Goal: Information Seeking & Learning: Learn about a topic

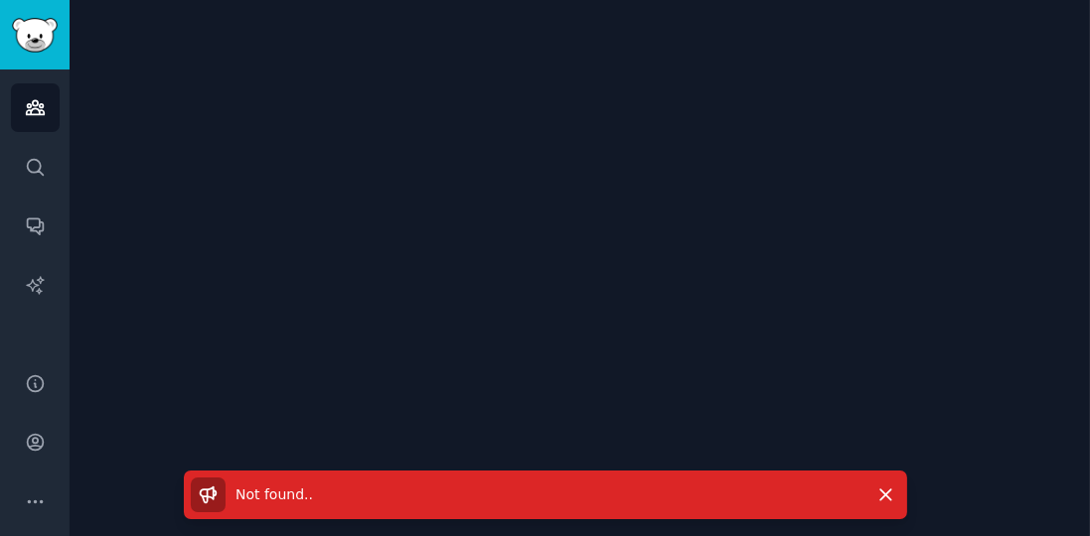
click at [25, 107] on icon "Sidebar" at bounding box center [35, 107] width 21 height 21
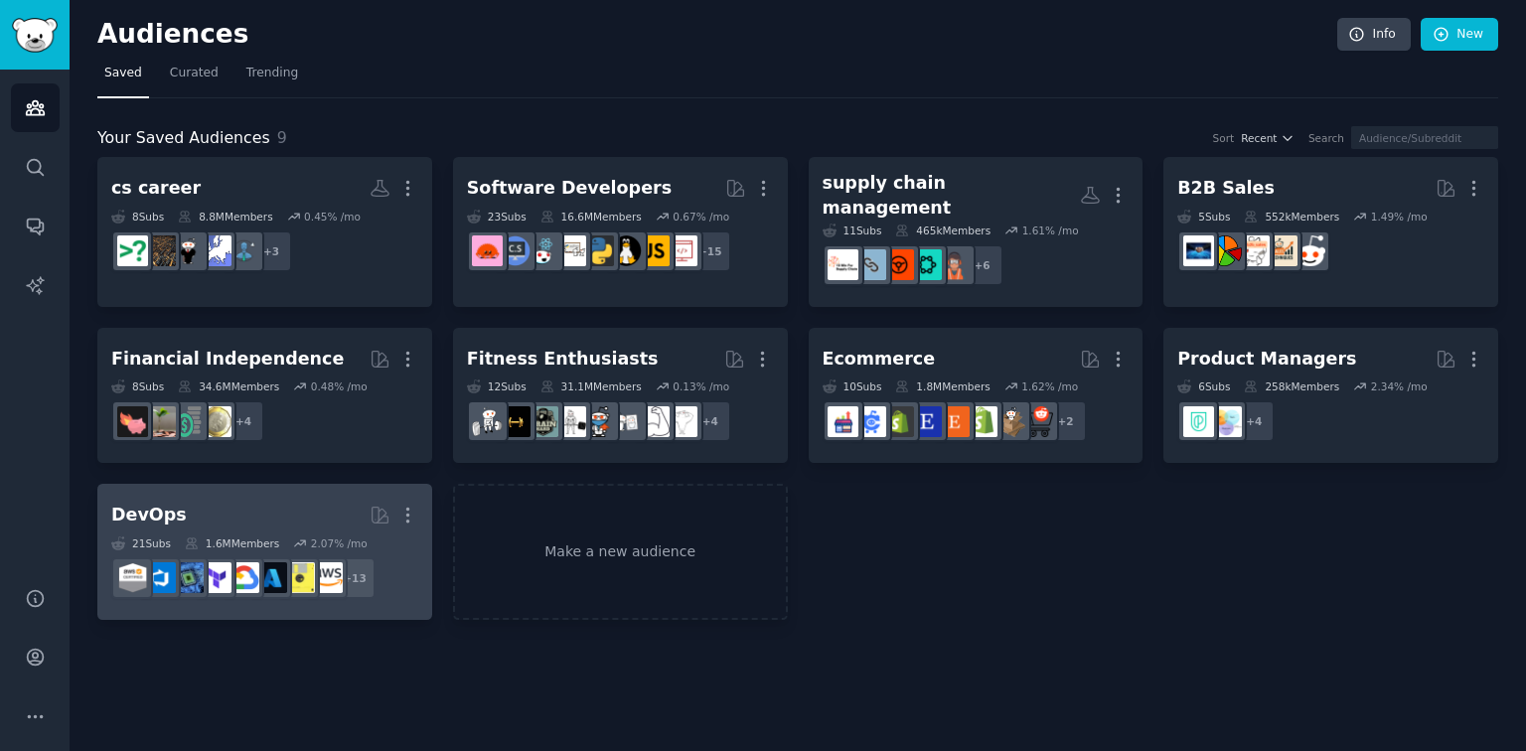
click at [363, 535] on div "21 Sub s 1.6M Members 2.07 % /mo" at bounding box center [264, 543] width 307 height 14
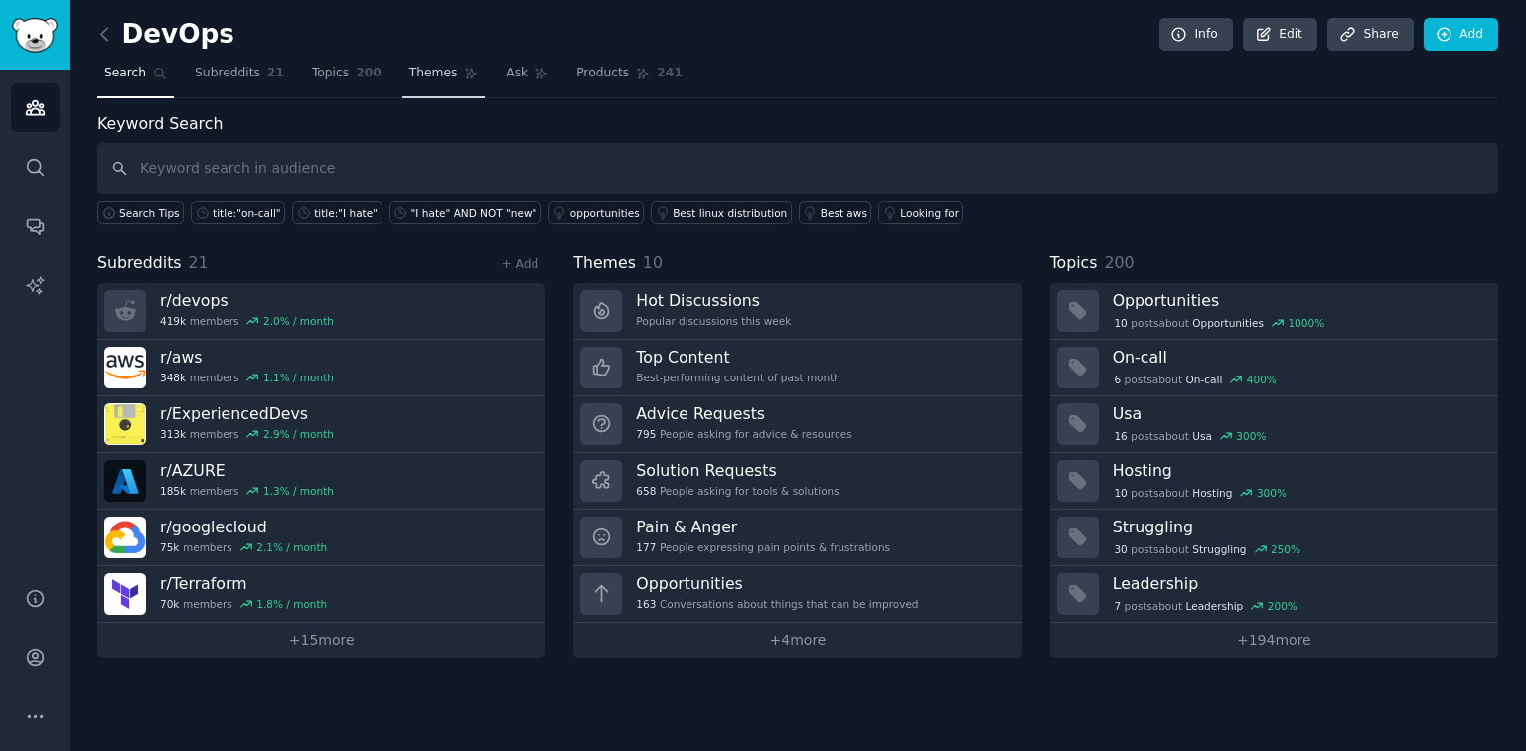
click at [445, 84] on link "Themes" at bounding box center [443, 78] width 83 height 41
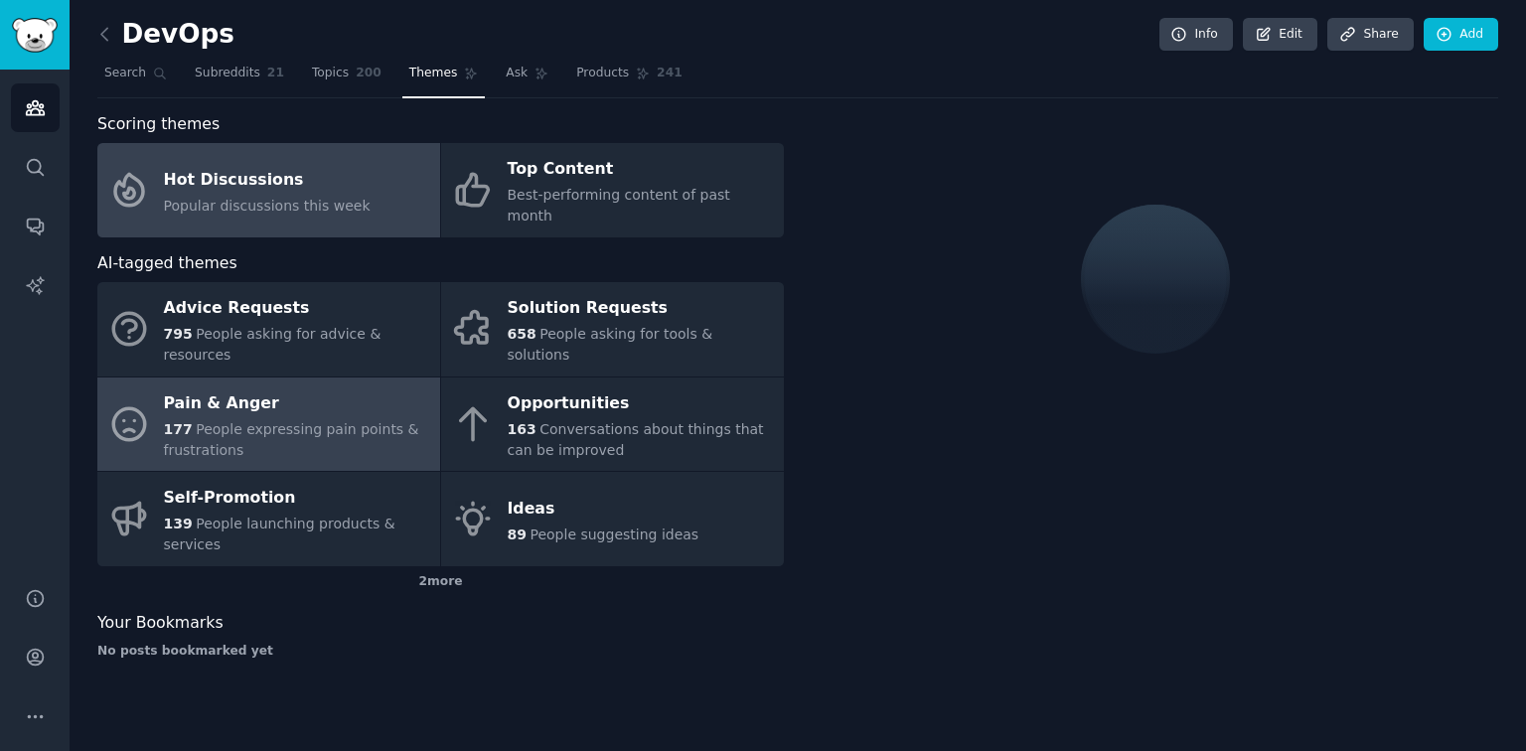
click at [349, 419] on div "177 People expressing pain points & frustrations" at bounding box center [297, 440] width 266 height 42
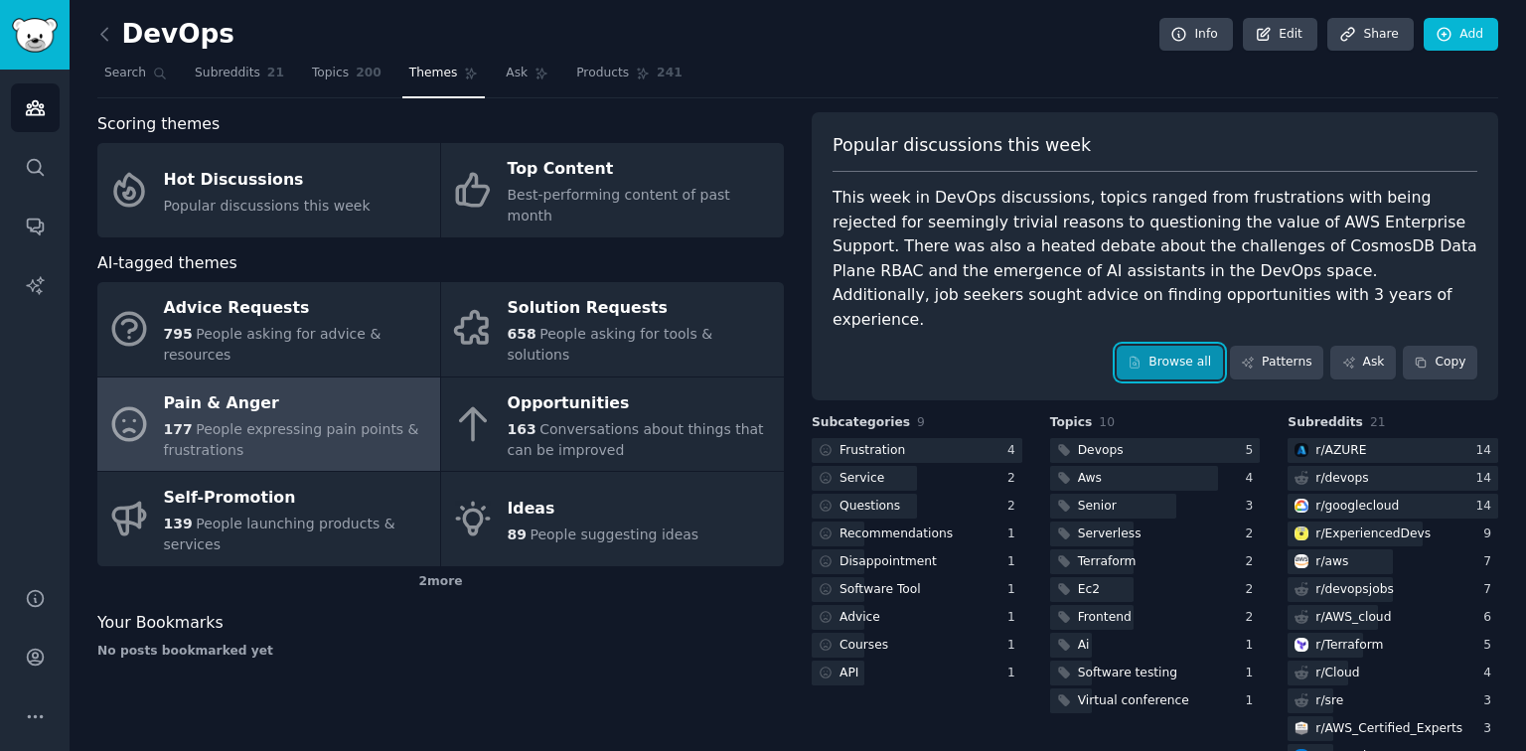
click at [1089, 331] on div "Popular discussions this week This week in DevOps discussions, topics ranged fr…" at bounding box center [1155, 256] width 686 height 288
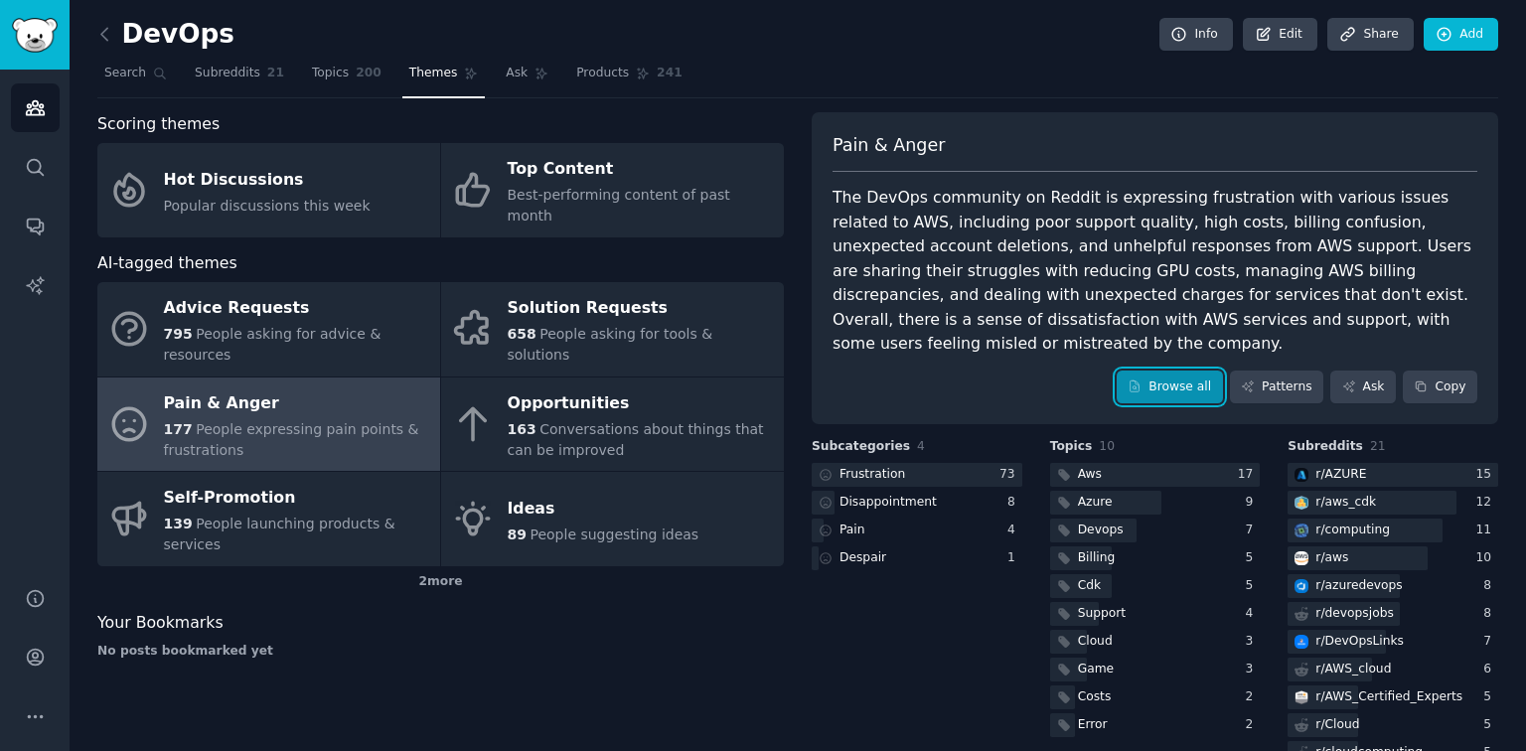
click at [1089, 370] on link "Browse all" at bounding box center [1169, 387] width 106 height 34
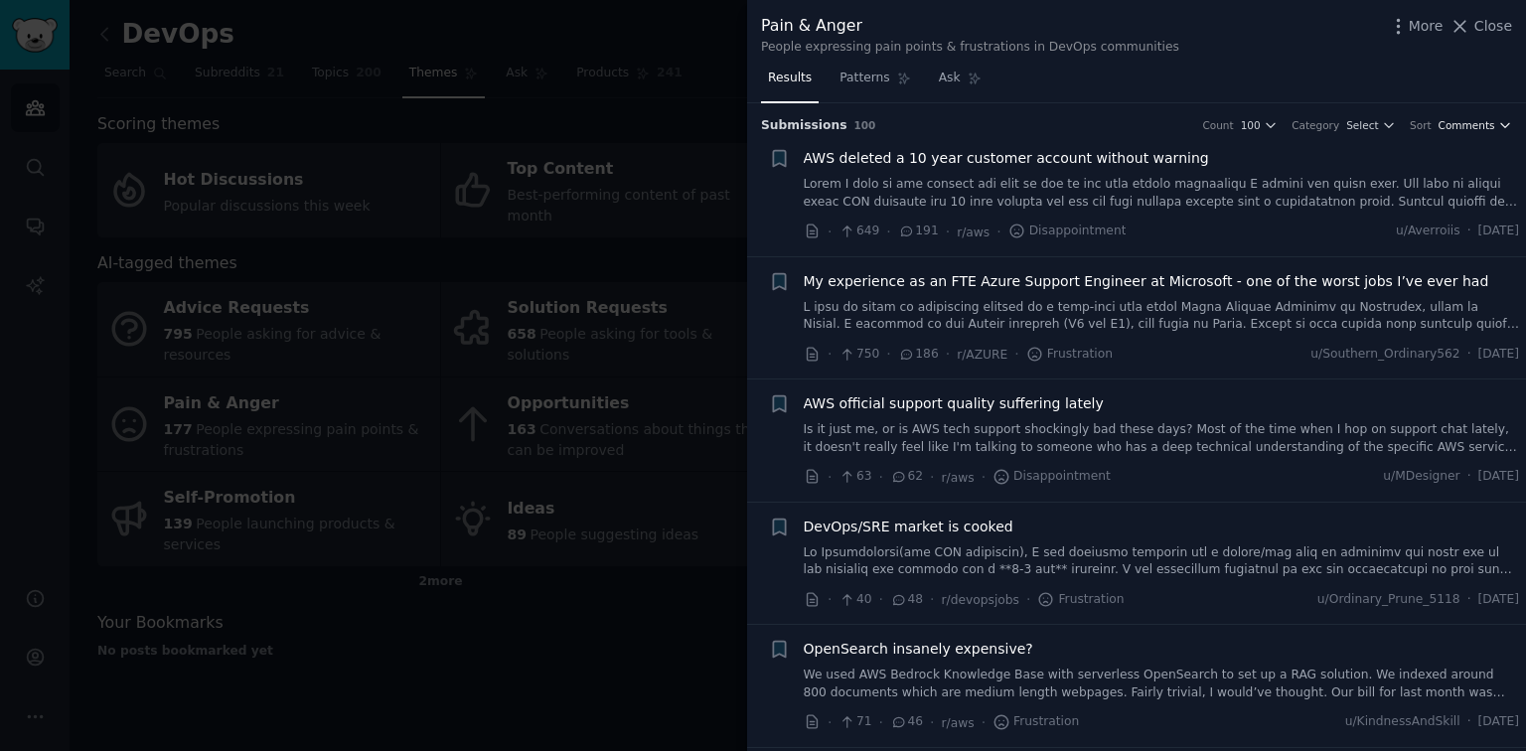
click at [1089, 128] on span "Comments" at bounding box center [1466, 125] width 57 height 14
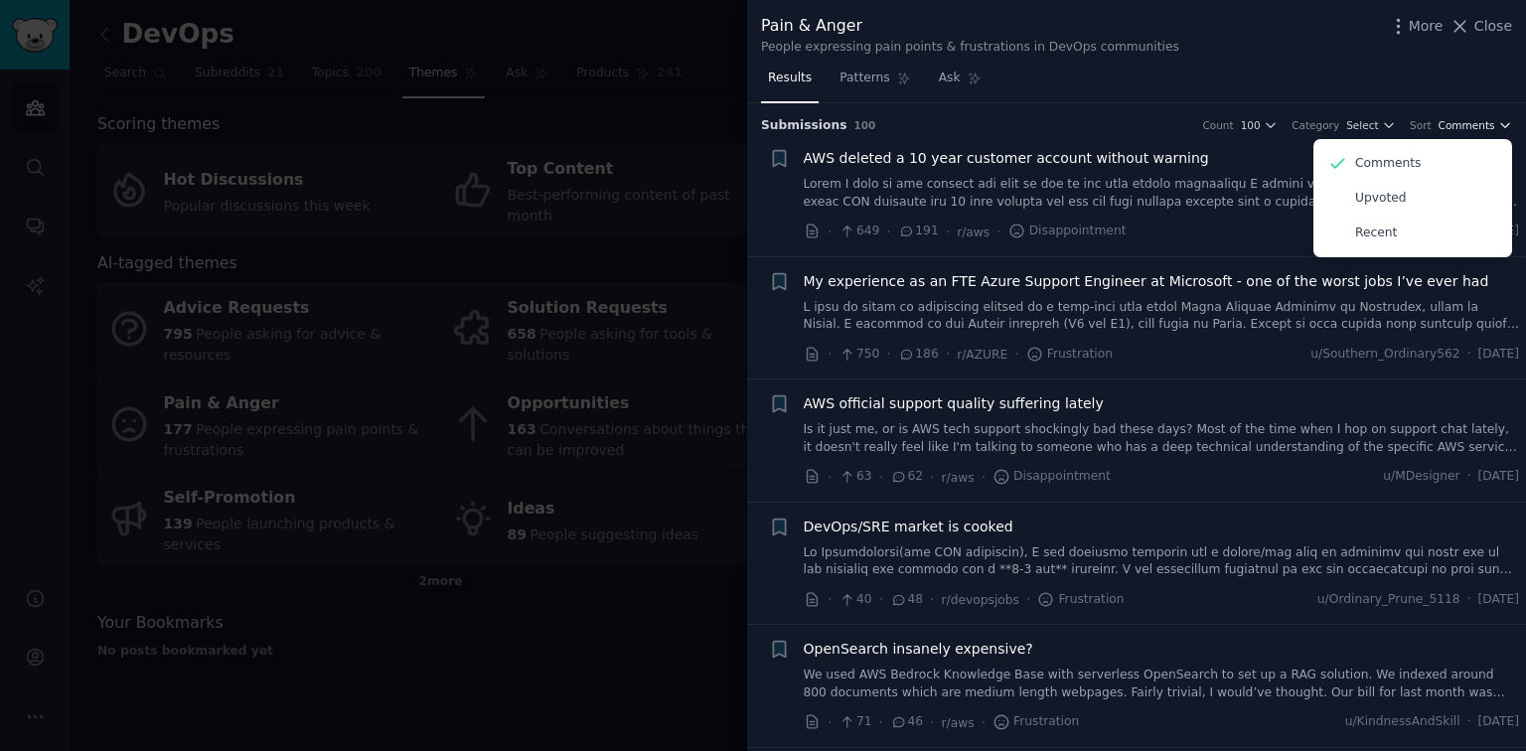
click at [1089, 128] on span "Comments" at bounding box center [1466, 125] width 57 height 14
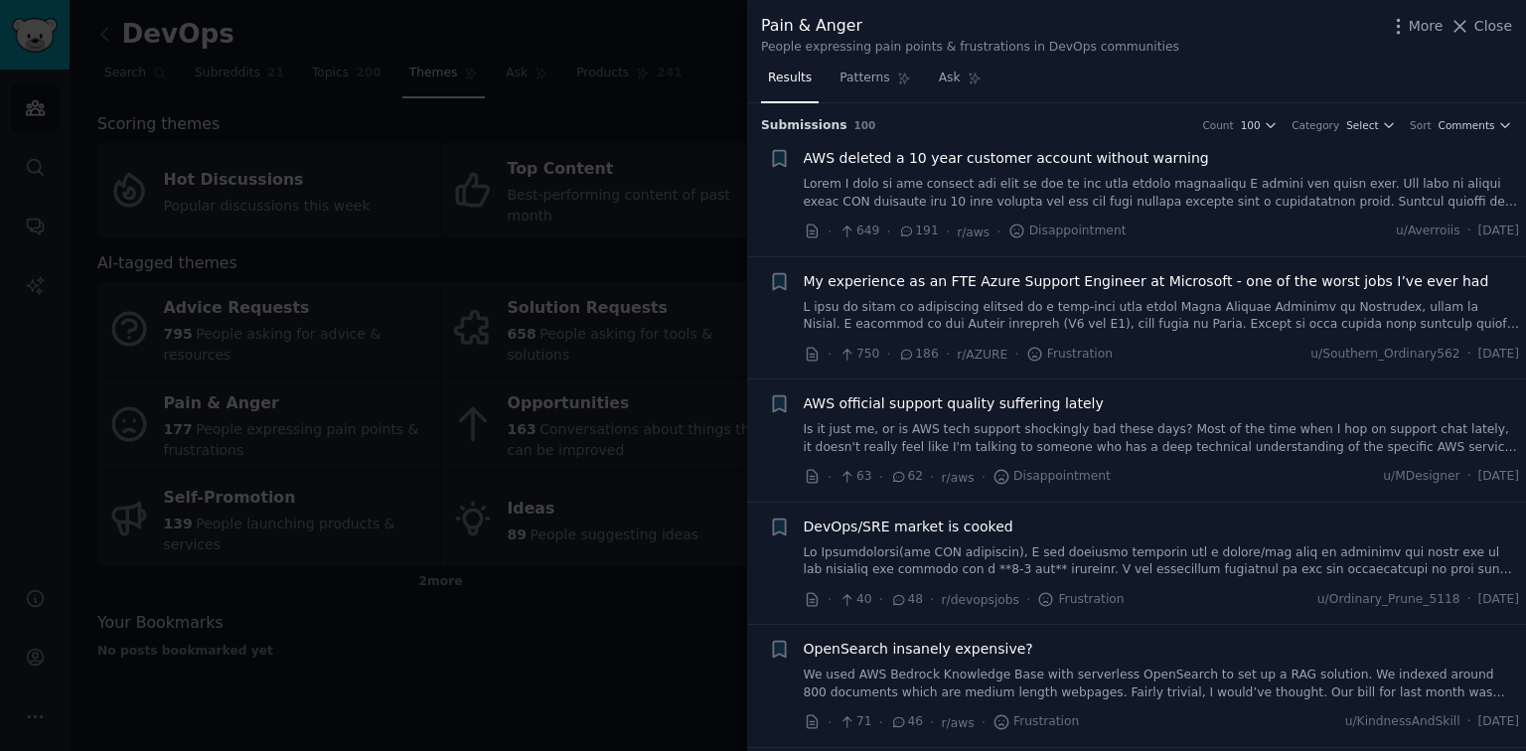
click at [1021, 535] on link at bounding box center [1162, 561] width 716 height 35
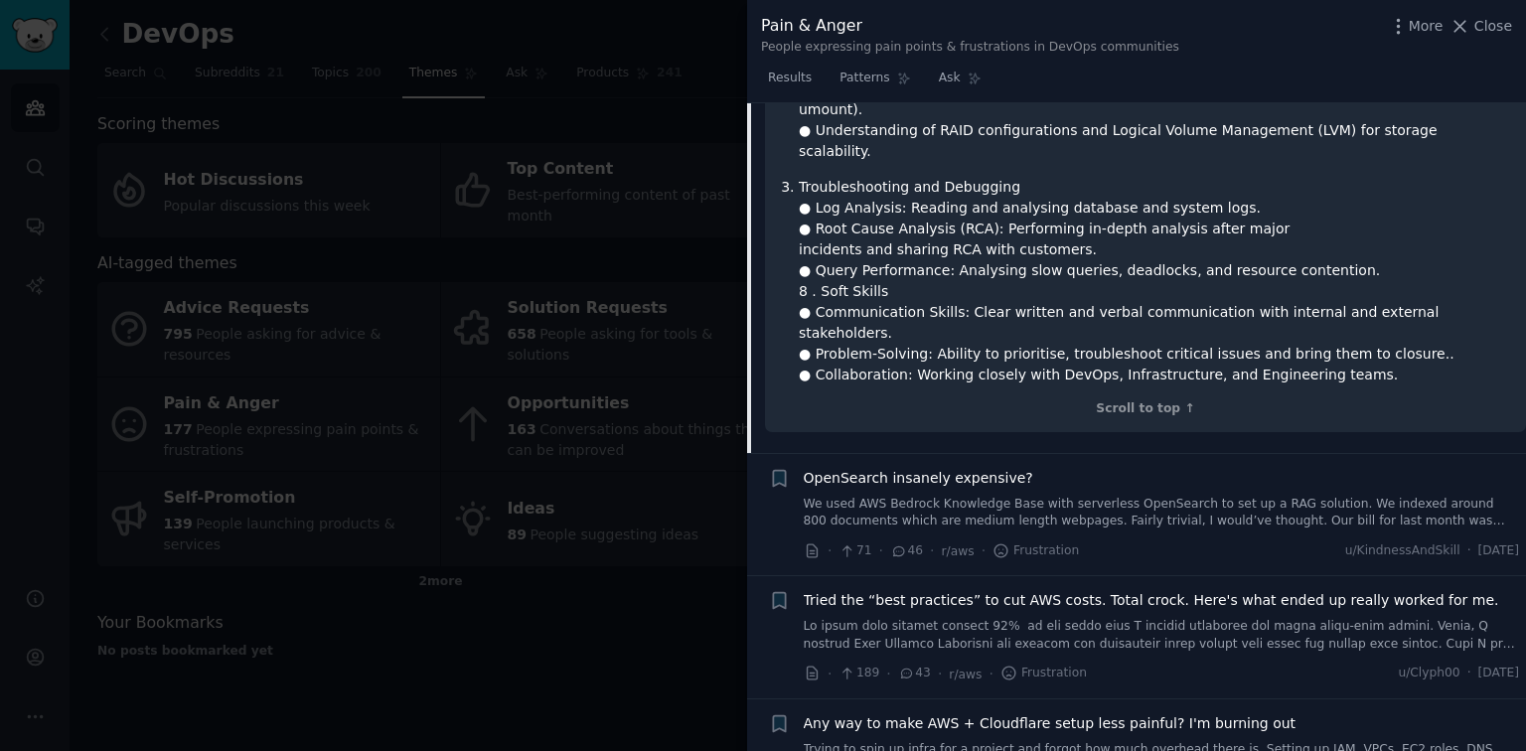
scroll to position [1908, 0]
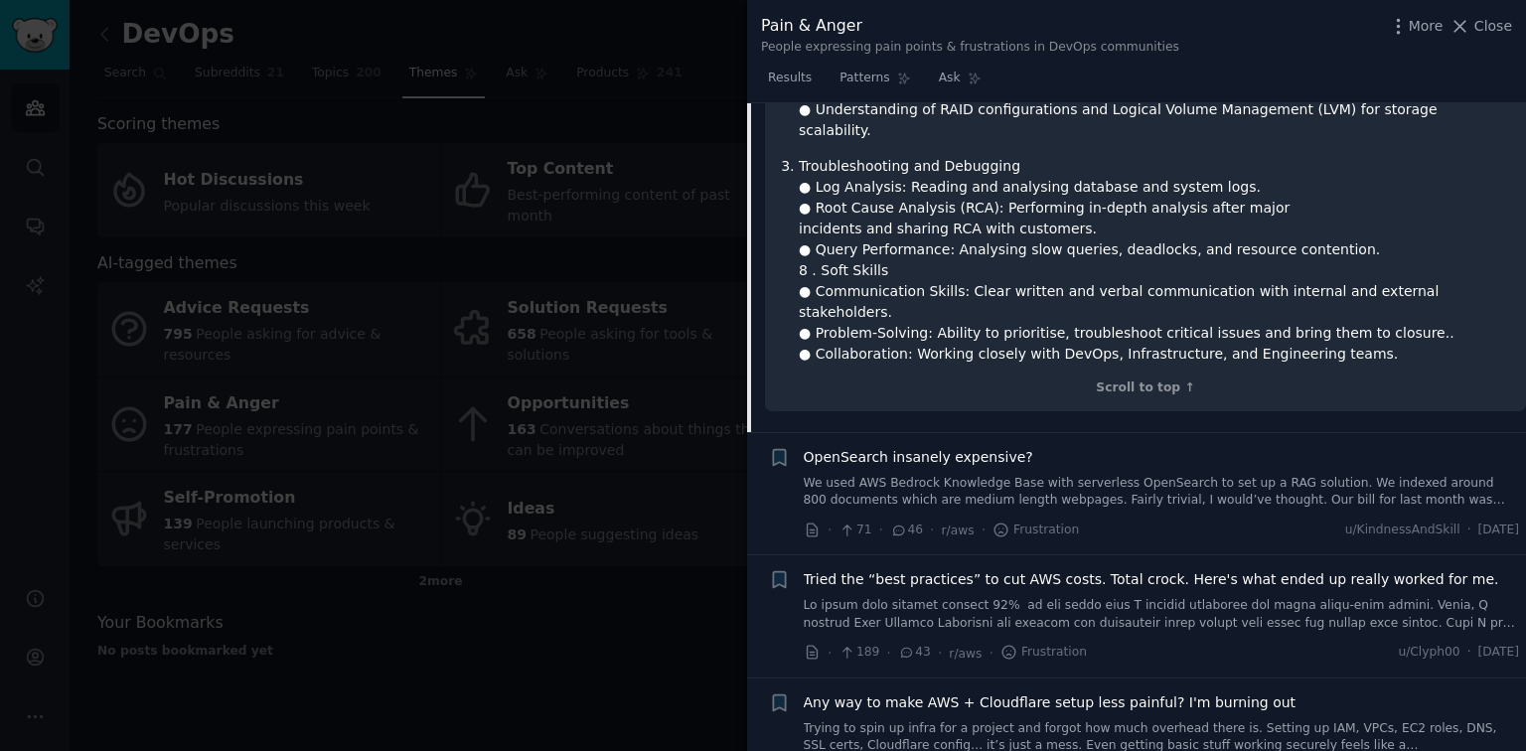
click at [1071, 475] on link "We used AWS Bedrock Knowledge Base with serverless OpenSearch to set up a RAG s…" at bounding box center [1162, 492] width 716 height 35
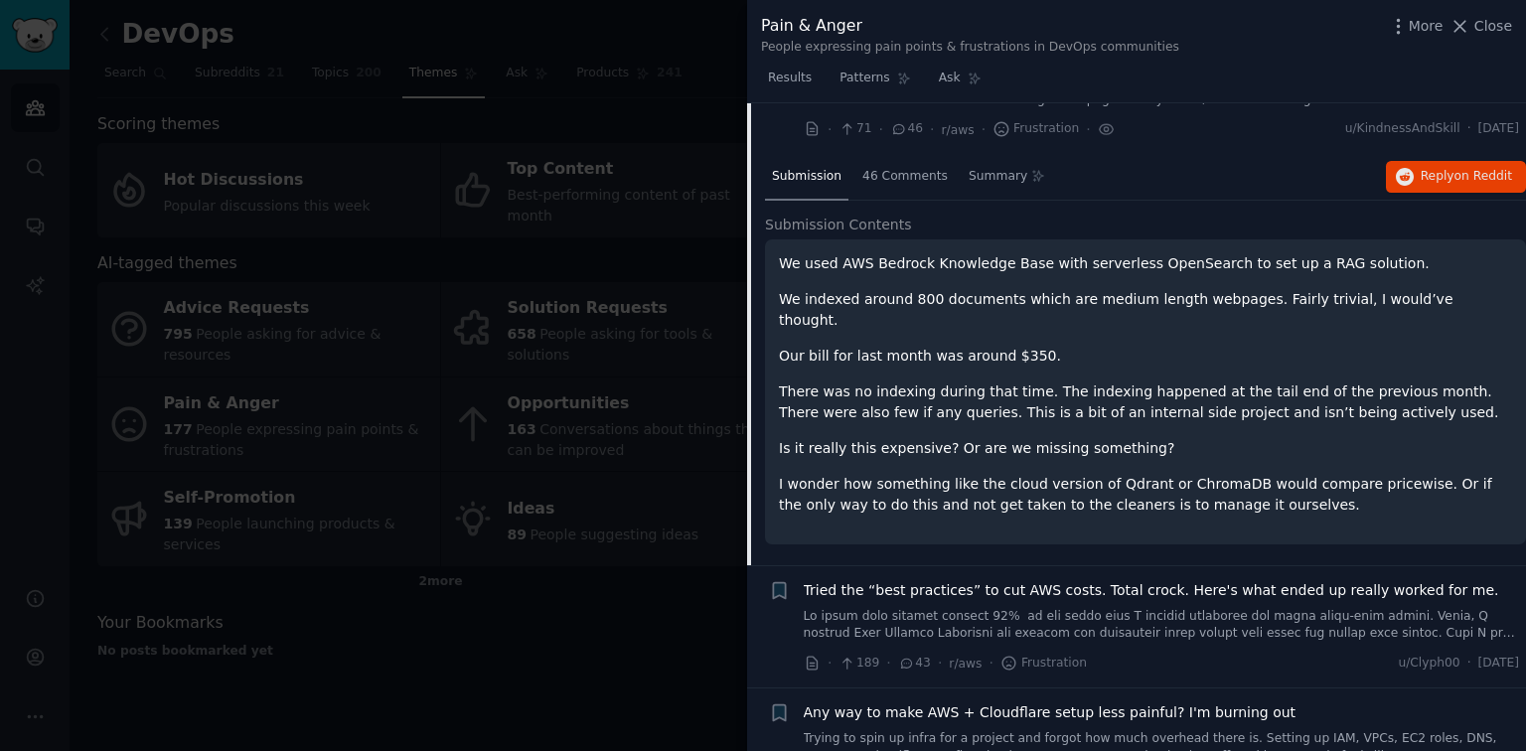
scroll to position [520, 0]
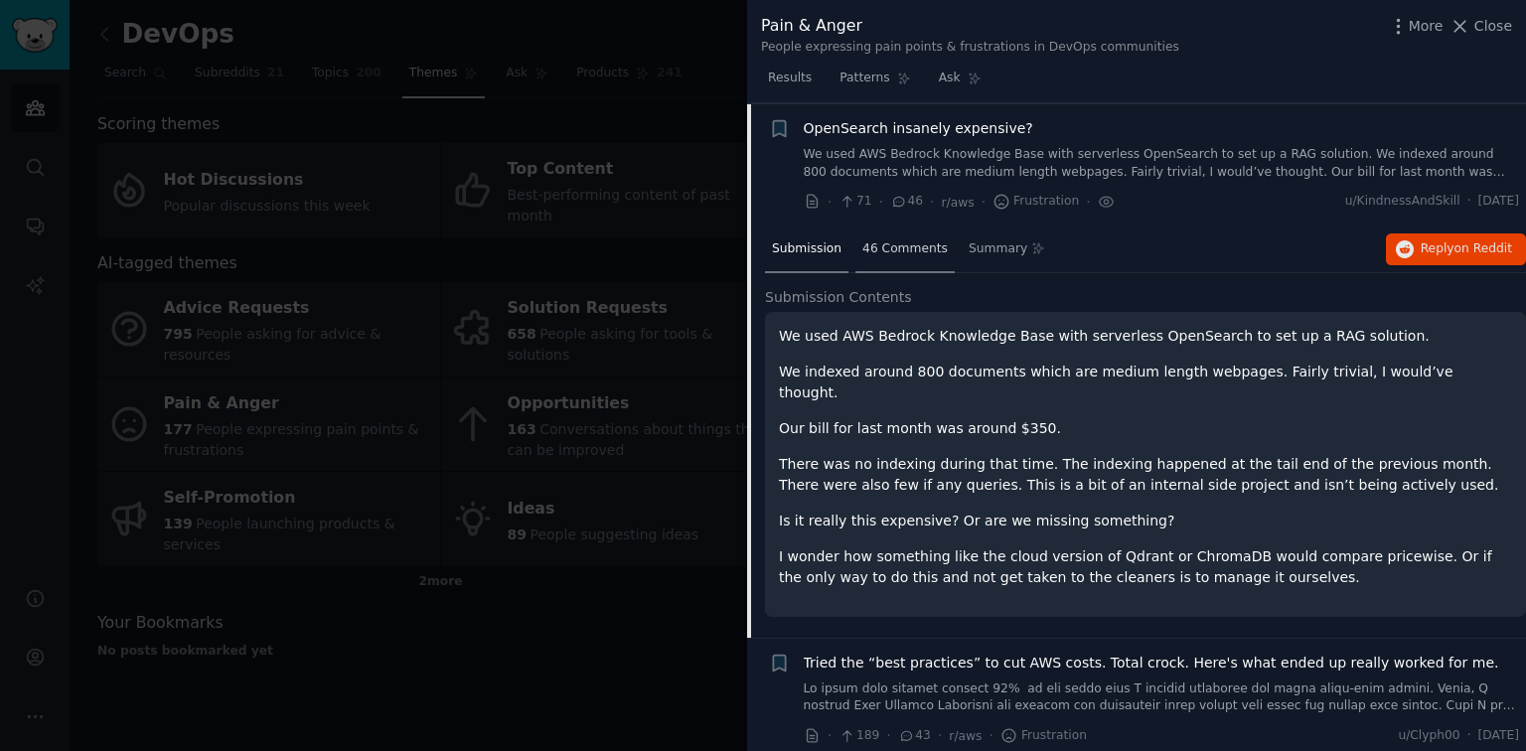
click at [868, 264] on div "46 Comments" at bounding box center [904, 250] width 99 height 48
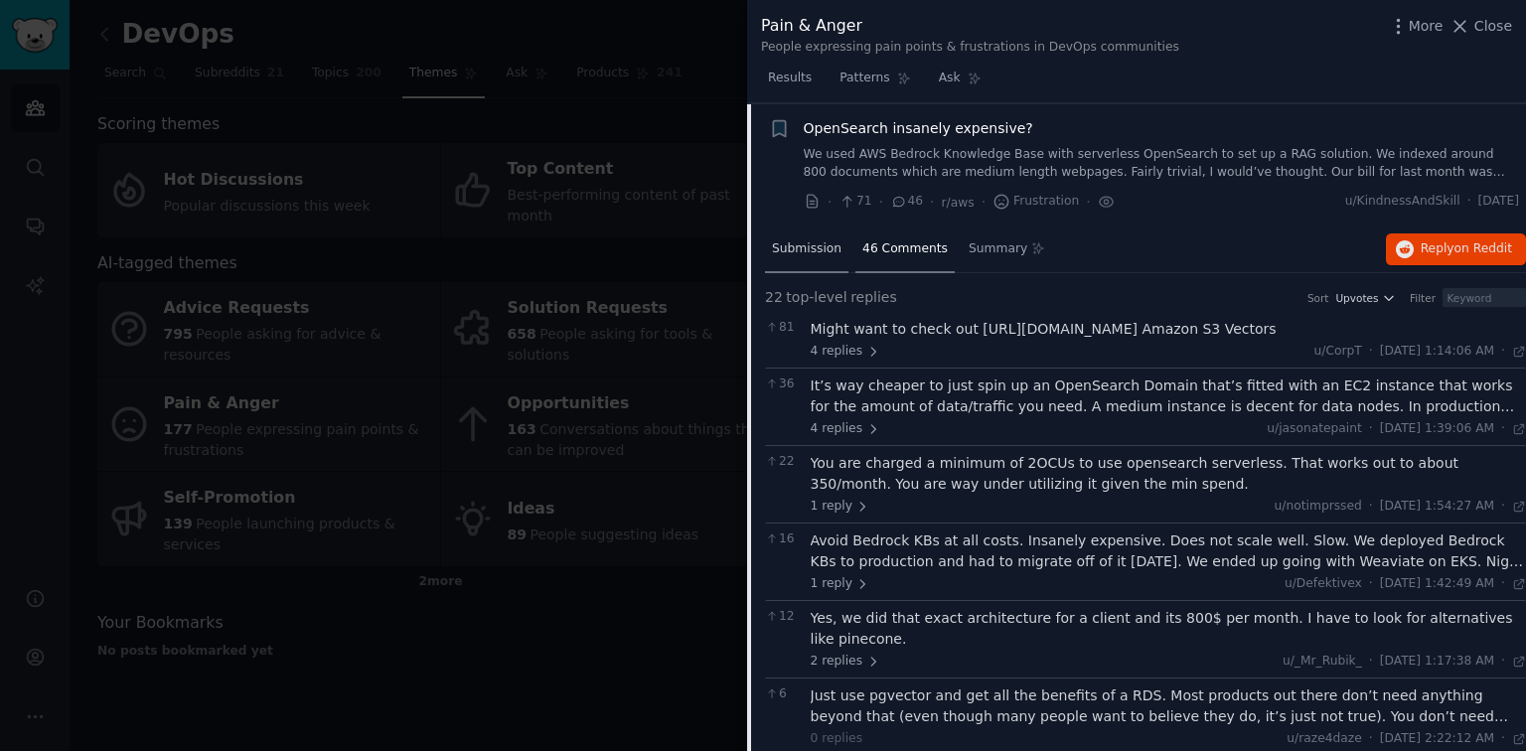
click at [833, 258] on div "Submission" at bounding box center [806, 250] width 83 height 48
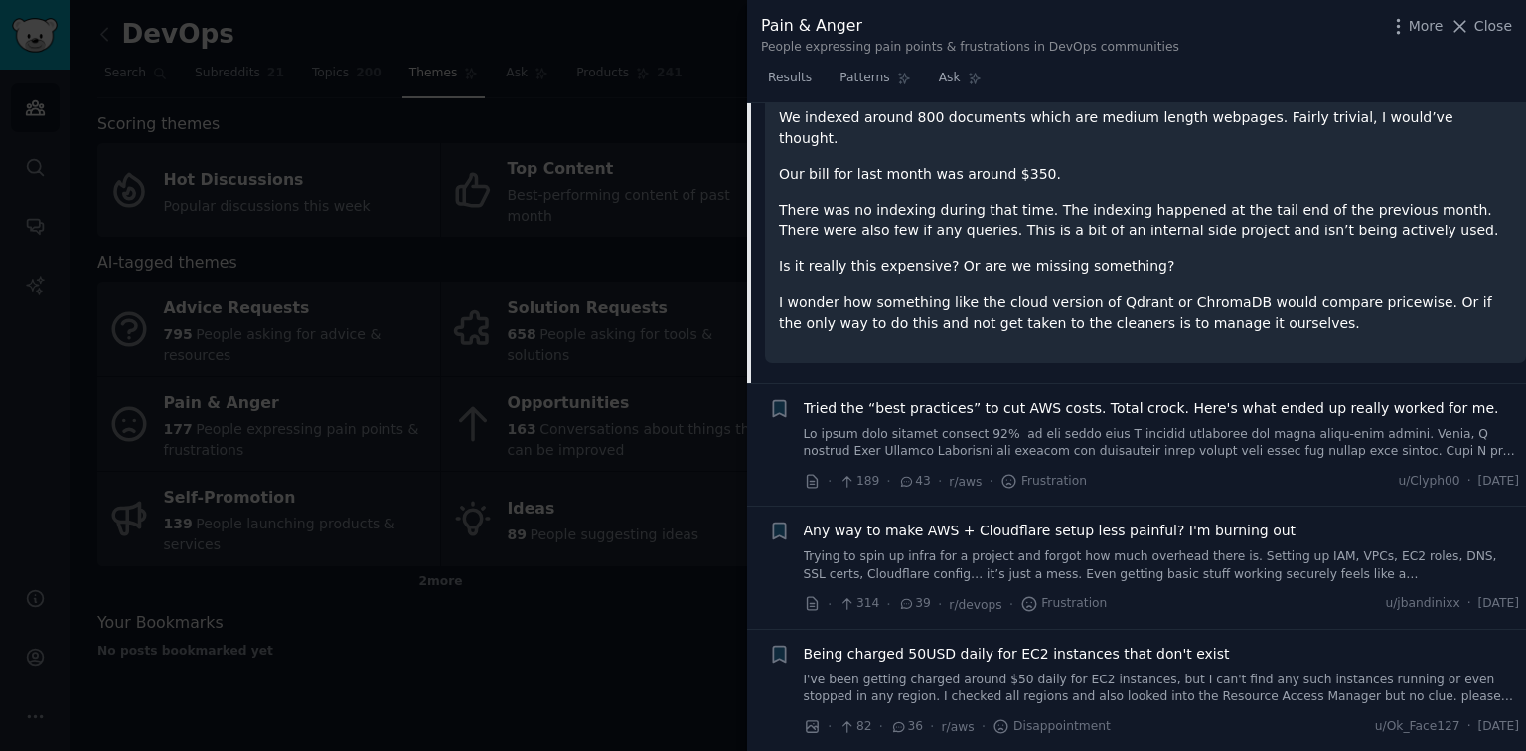
scroll to position [918, 0]
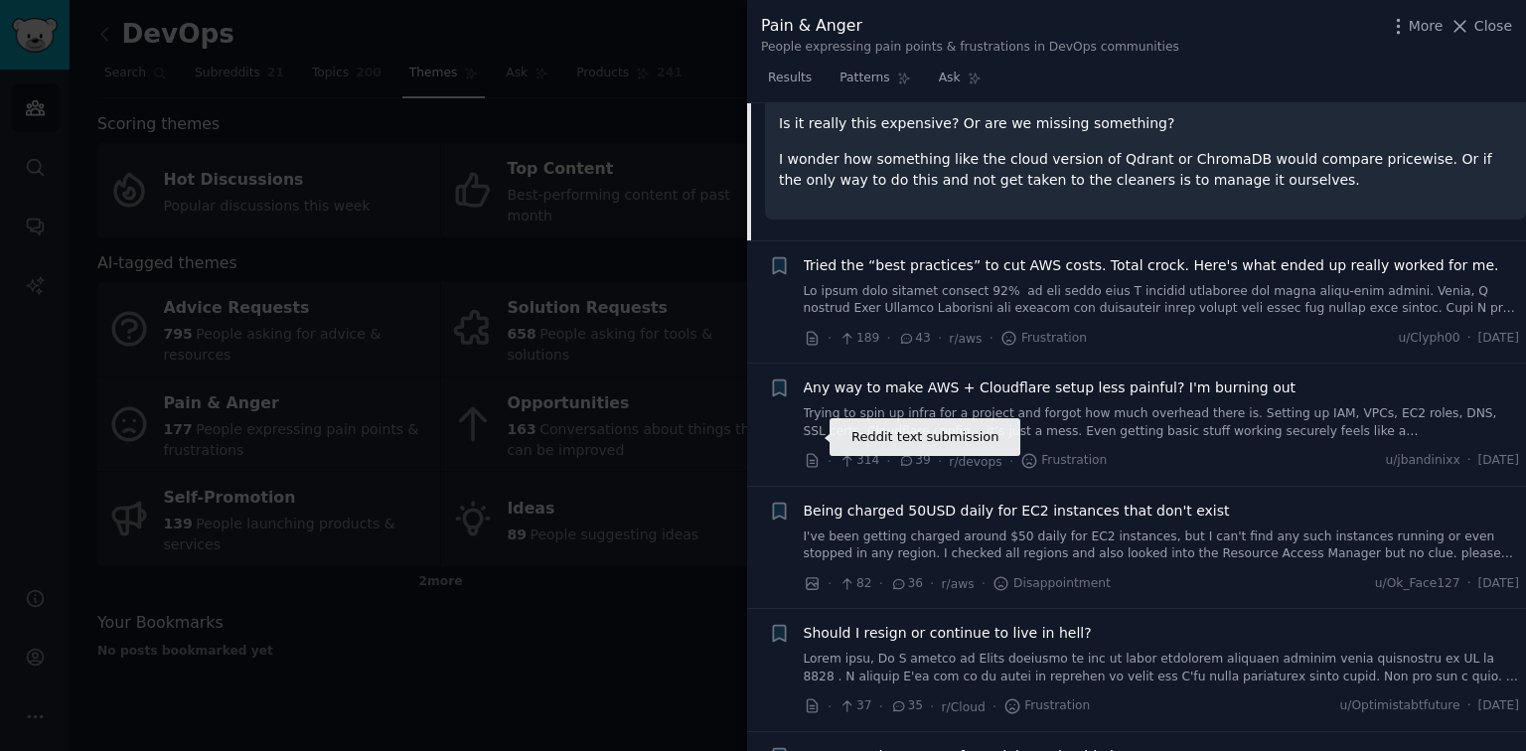
click at [809, 452] on icon at bounding box center [813, 461] width 18 height 18
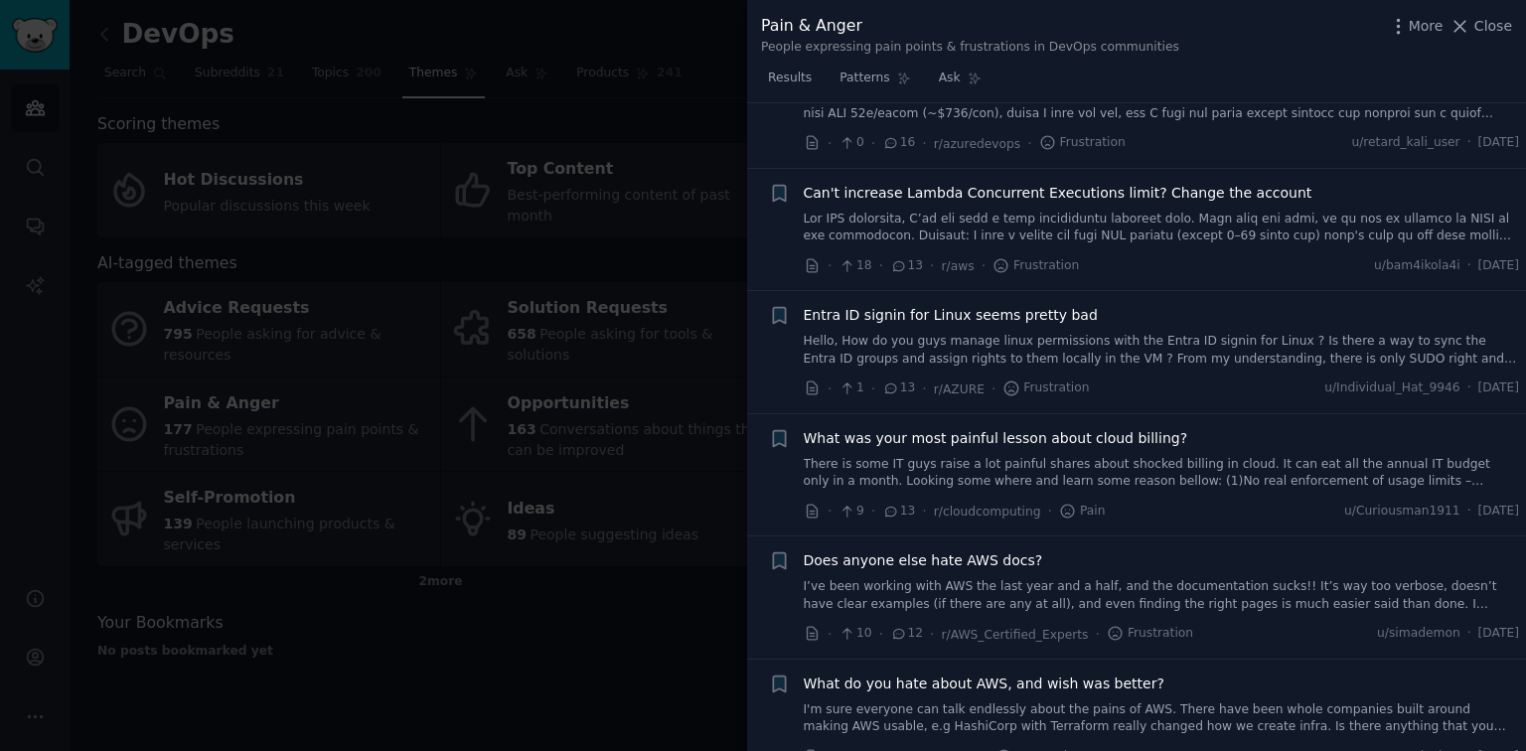
scroll to position [2904, 0]
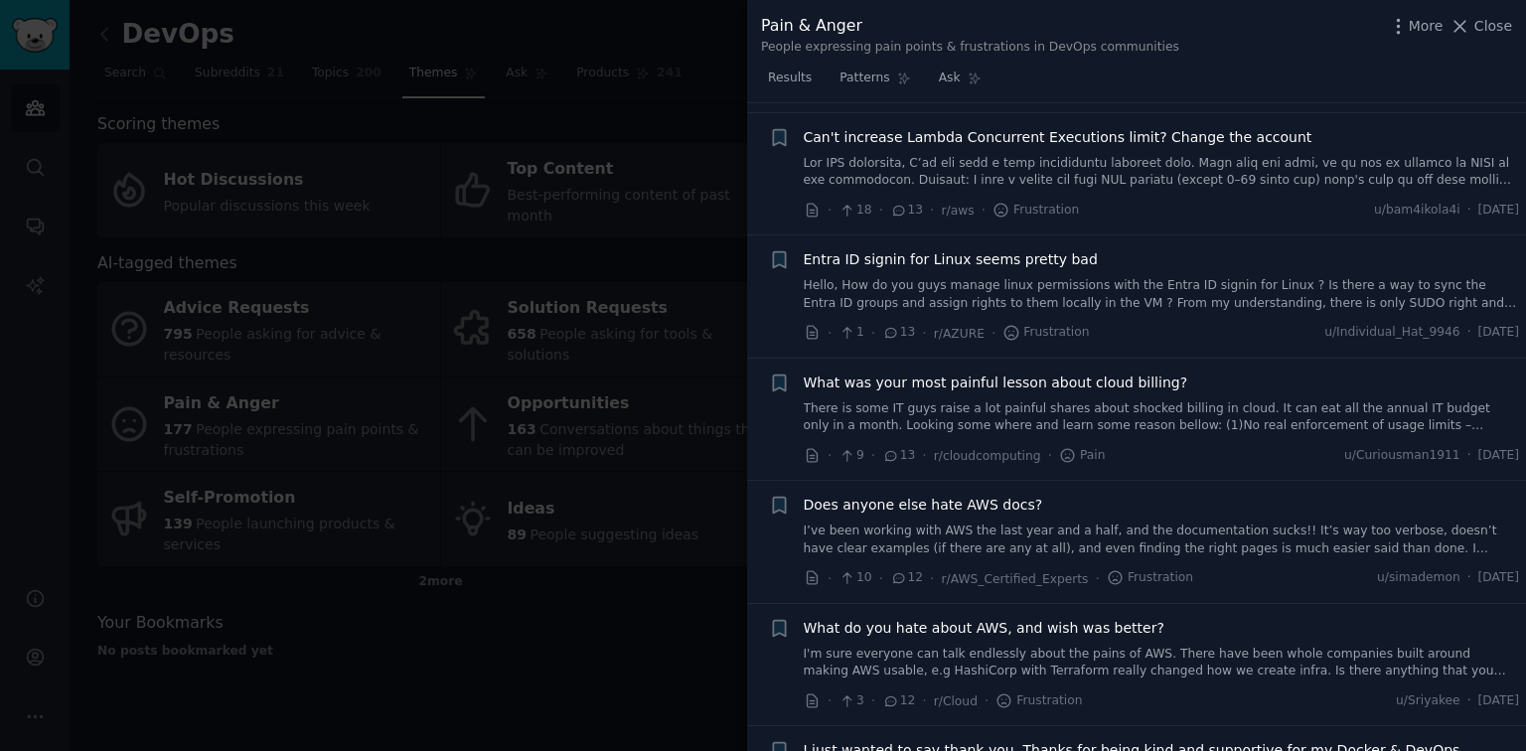
click at [1053, 400] on link "There is some IT guys raise a lot painful shares about shocked billing in cloud…" at bounding box center [1162, 417] width 716 height 35
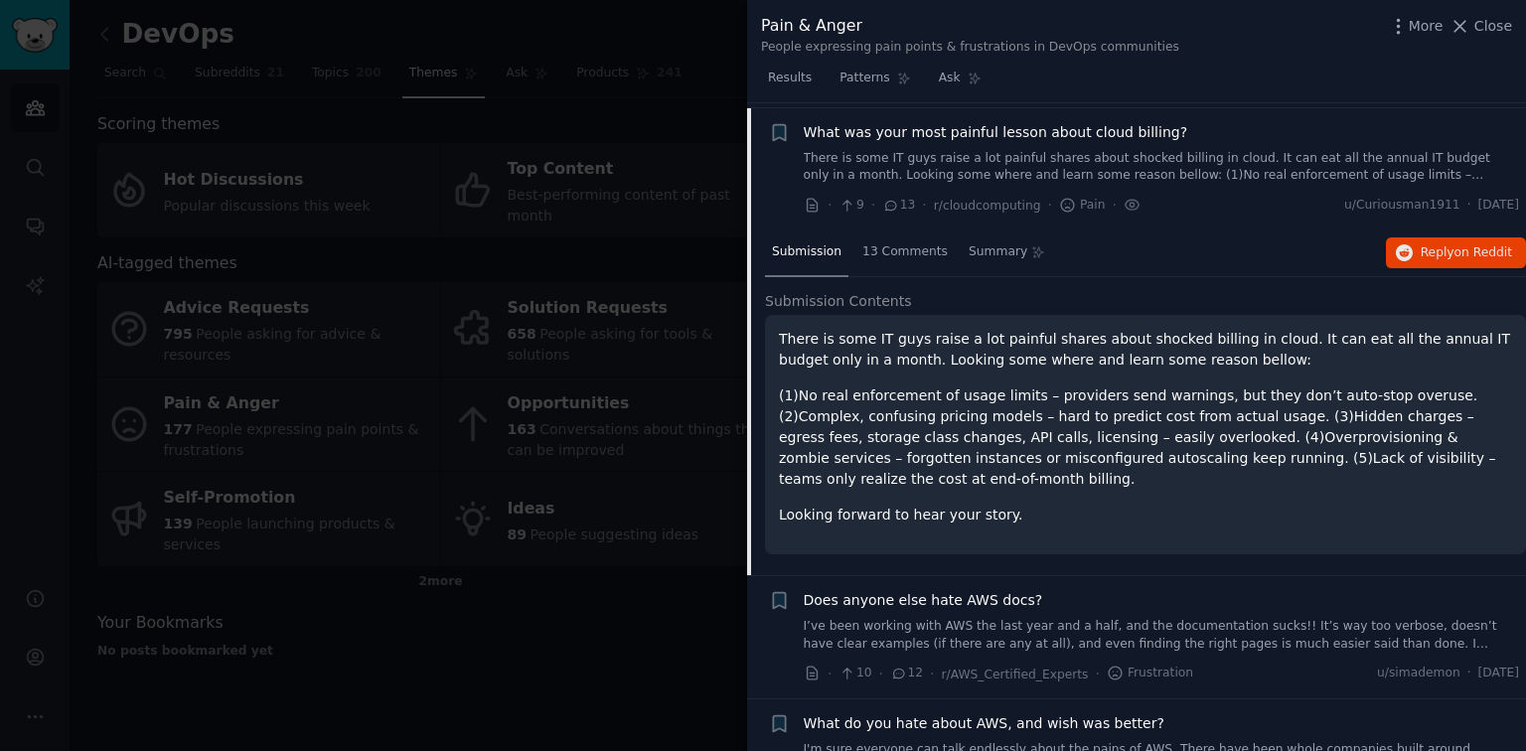
scroll to position [2664, 0]
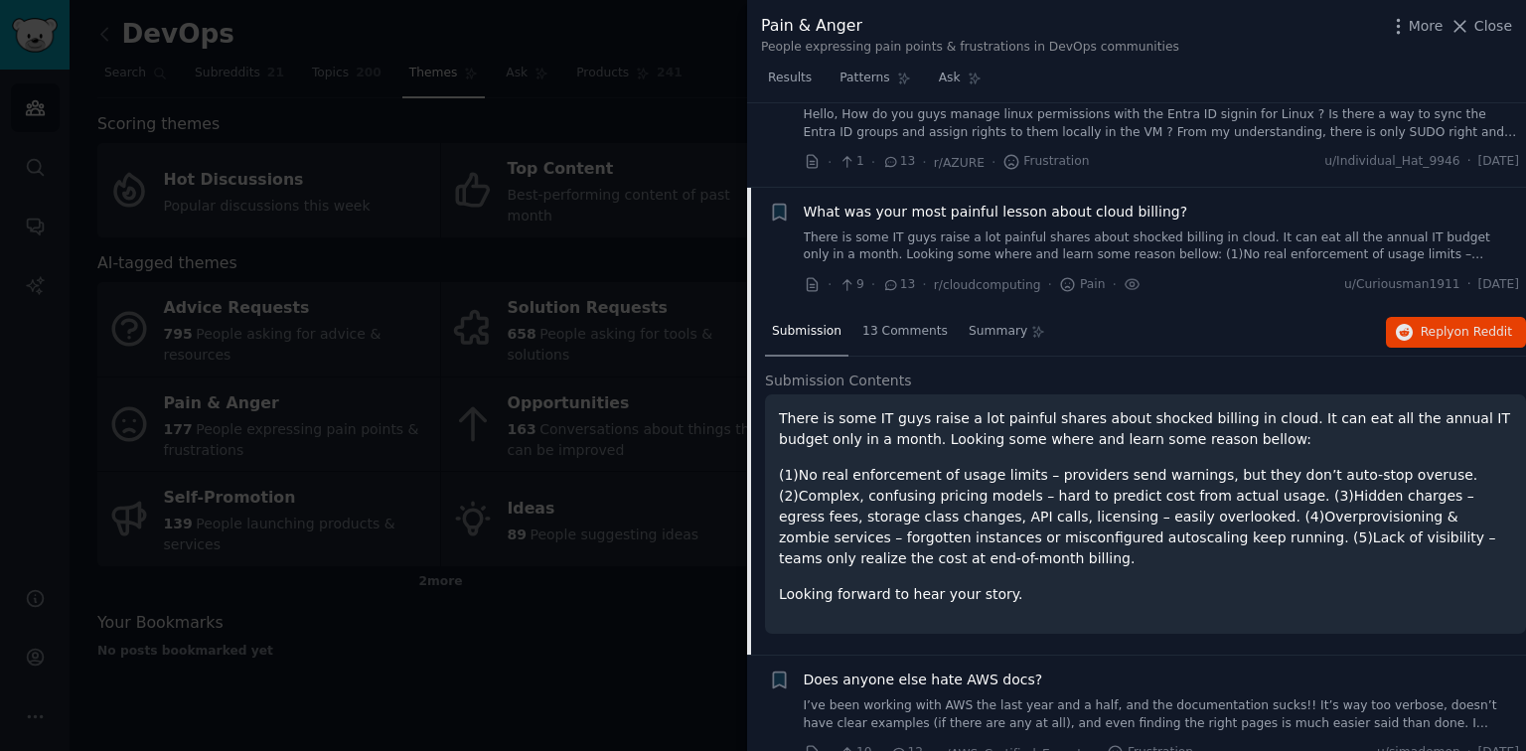
click at [1037, 206] on span "What was your most painful lesson about cloud billing?" at bounding box center [996, 212] width 384 height 21
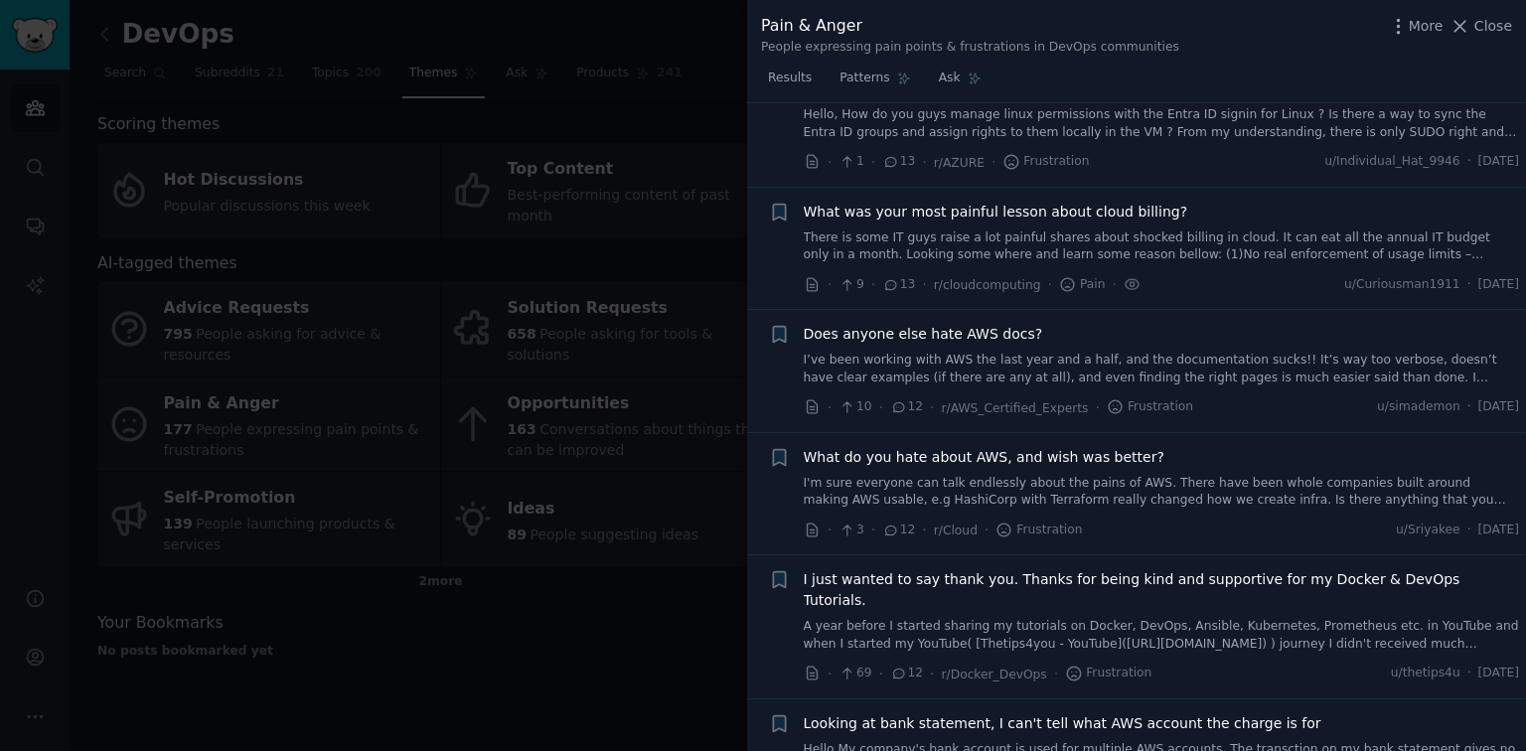
scroll to position [2743, 0]
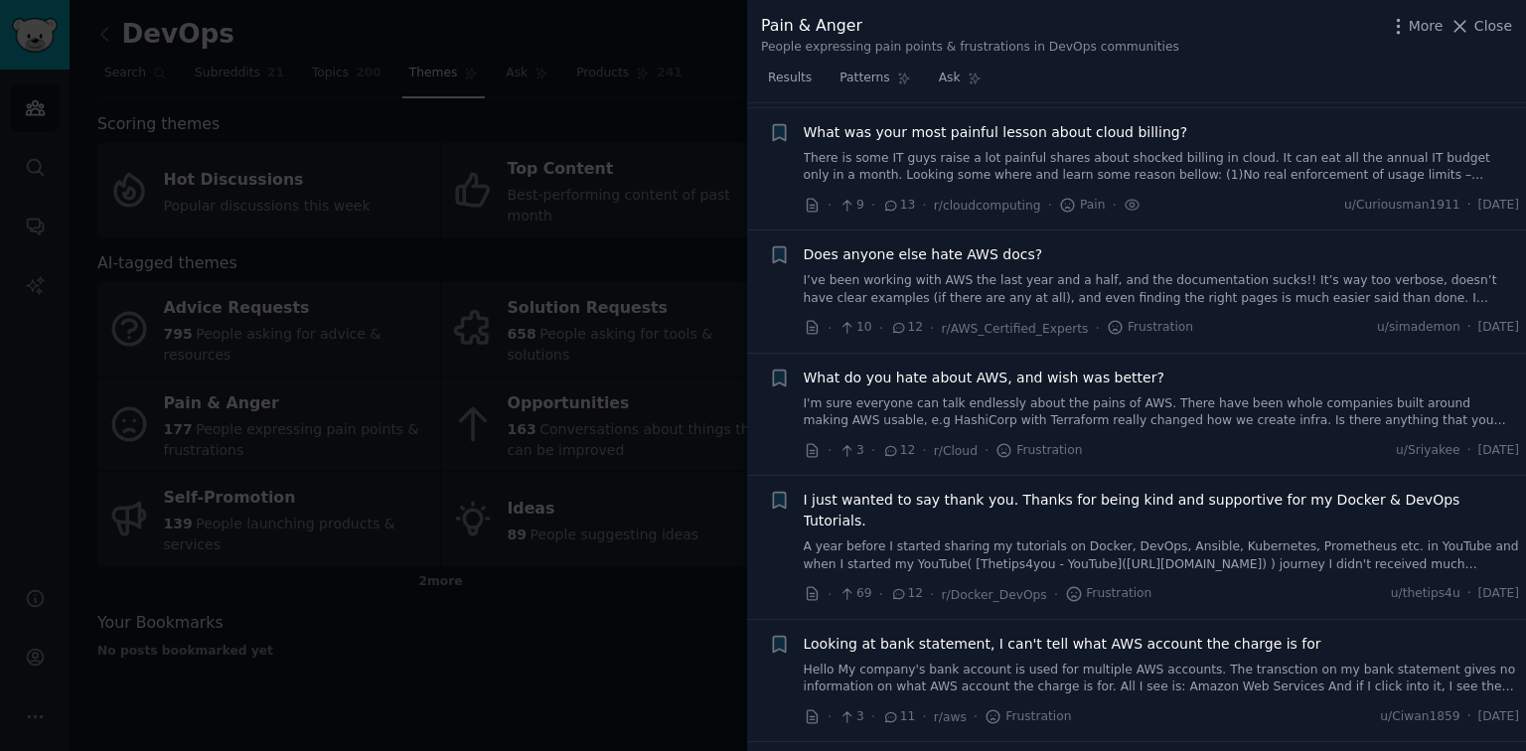
click at [936, 380] on span "What do you hate about AWS, and wish was better?" at bounding box center [984, 378] width 361 height 21
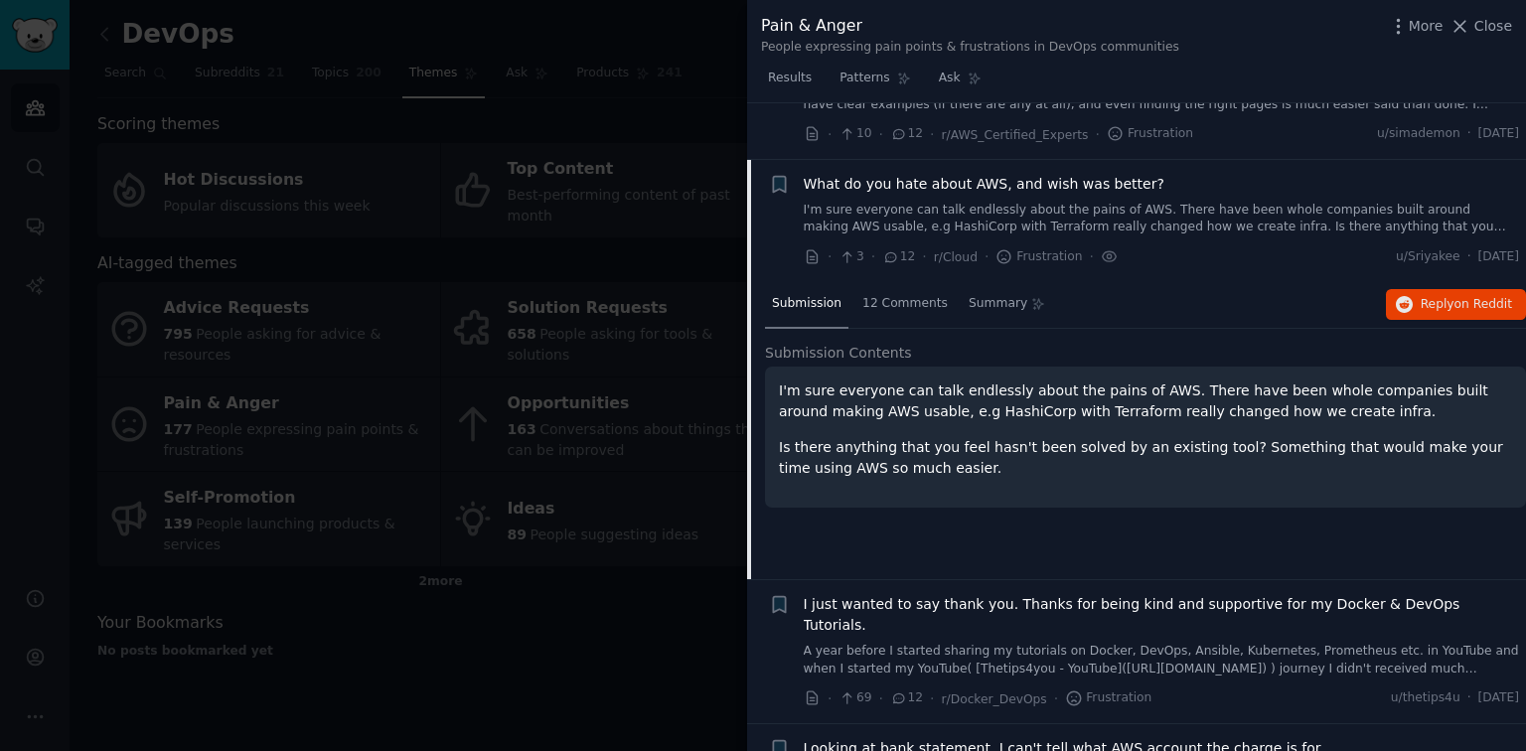
scroll to position [2988, 0]
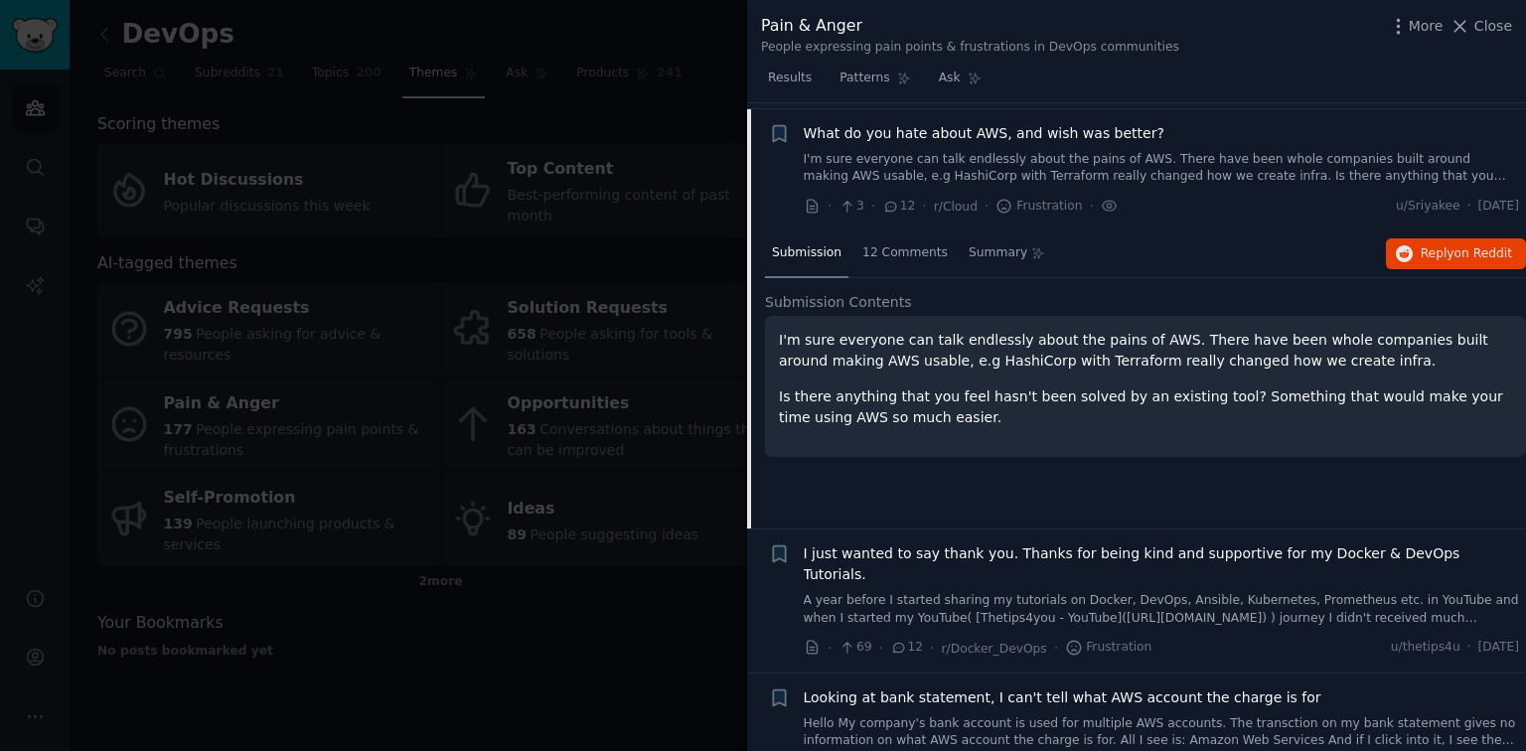
click at [867, 271] on div "Submission 12 Comments Summary Reply on Reddit Submission Contents I'm sure eve…" at bounding box center [1145, 379] width 761 height 298
click at [877, 255] on div "12 Comments" at bounding box center [904, 254] width 99 height 48
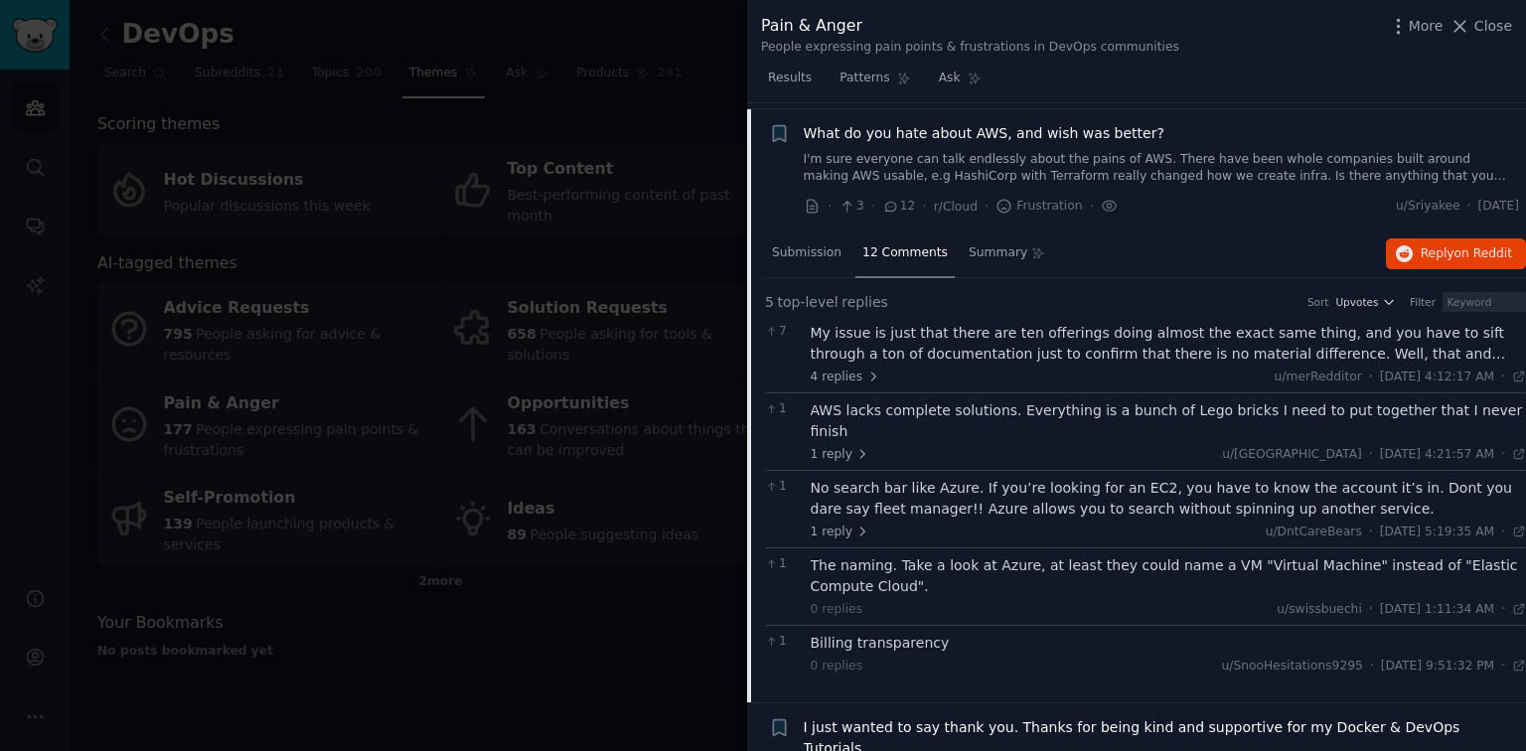
click at [939, 324] on div "My issue is just that there are ten offerings doing almost the exact same thing…" at bounding box center [1169, 344] width 716 height 42
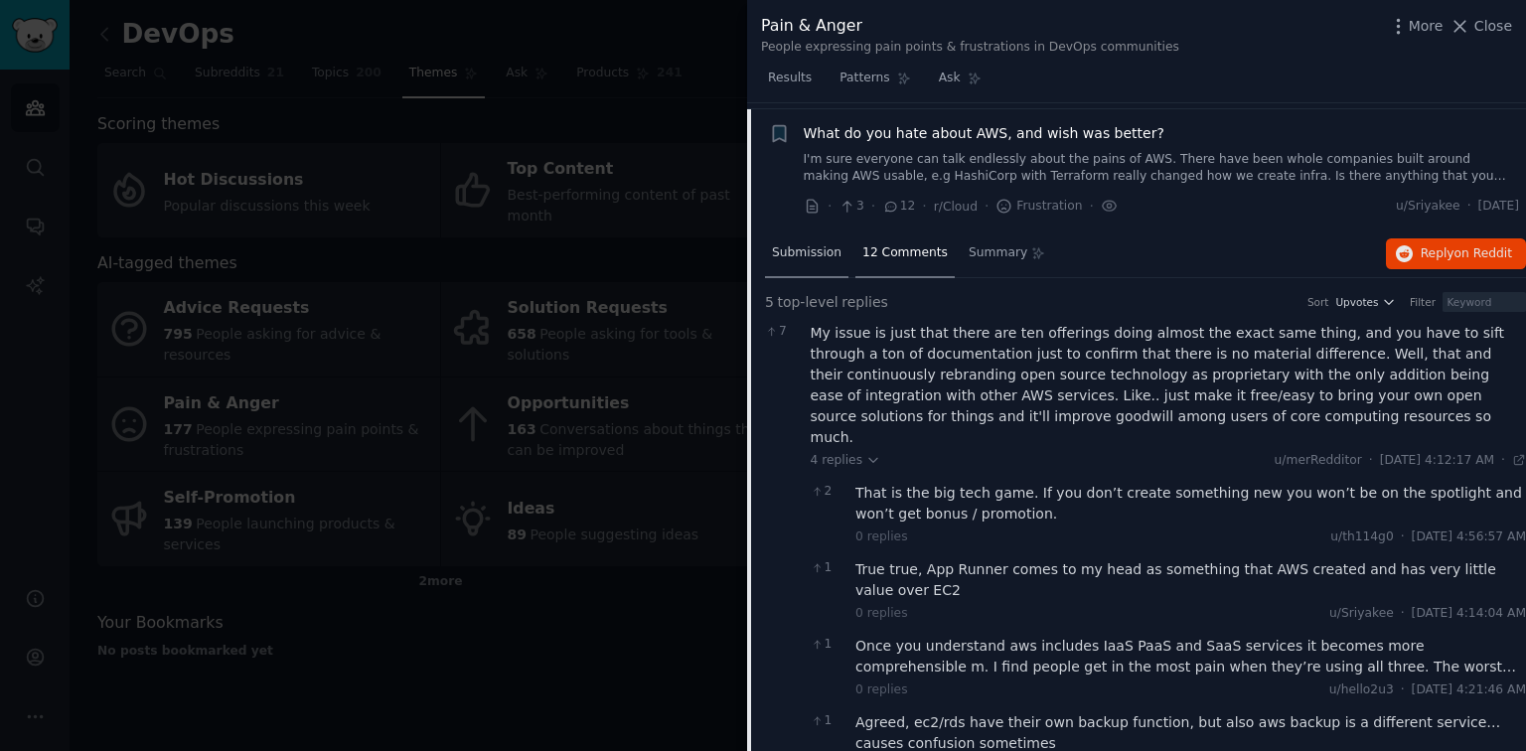
click at [821, 249] on span "Submission" at bounding box center [807, 253] width 70 height 18
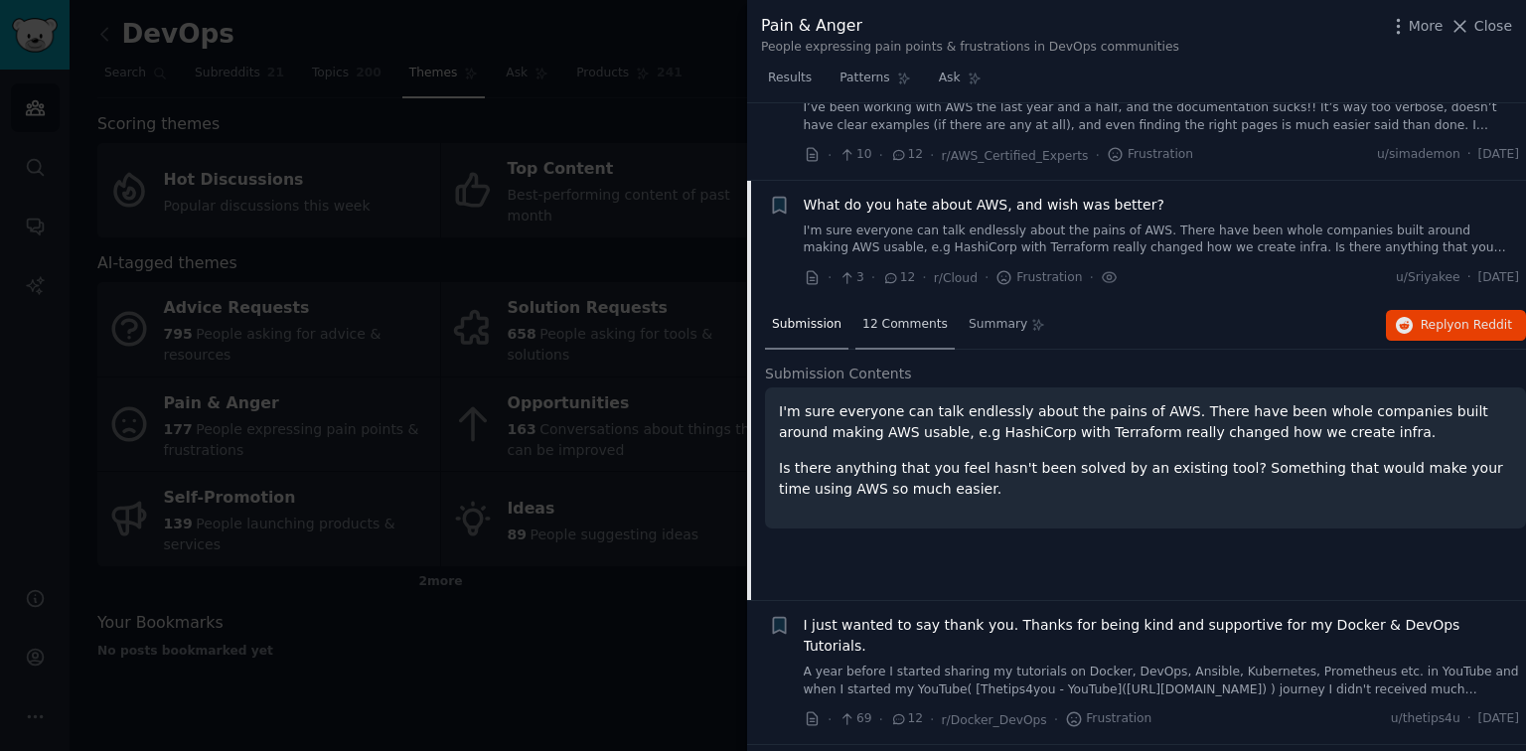
scroll to position [2908, 0]
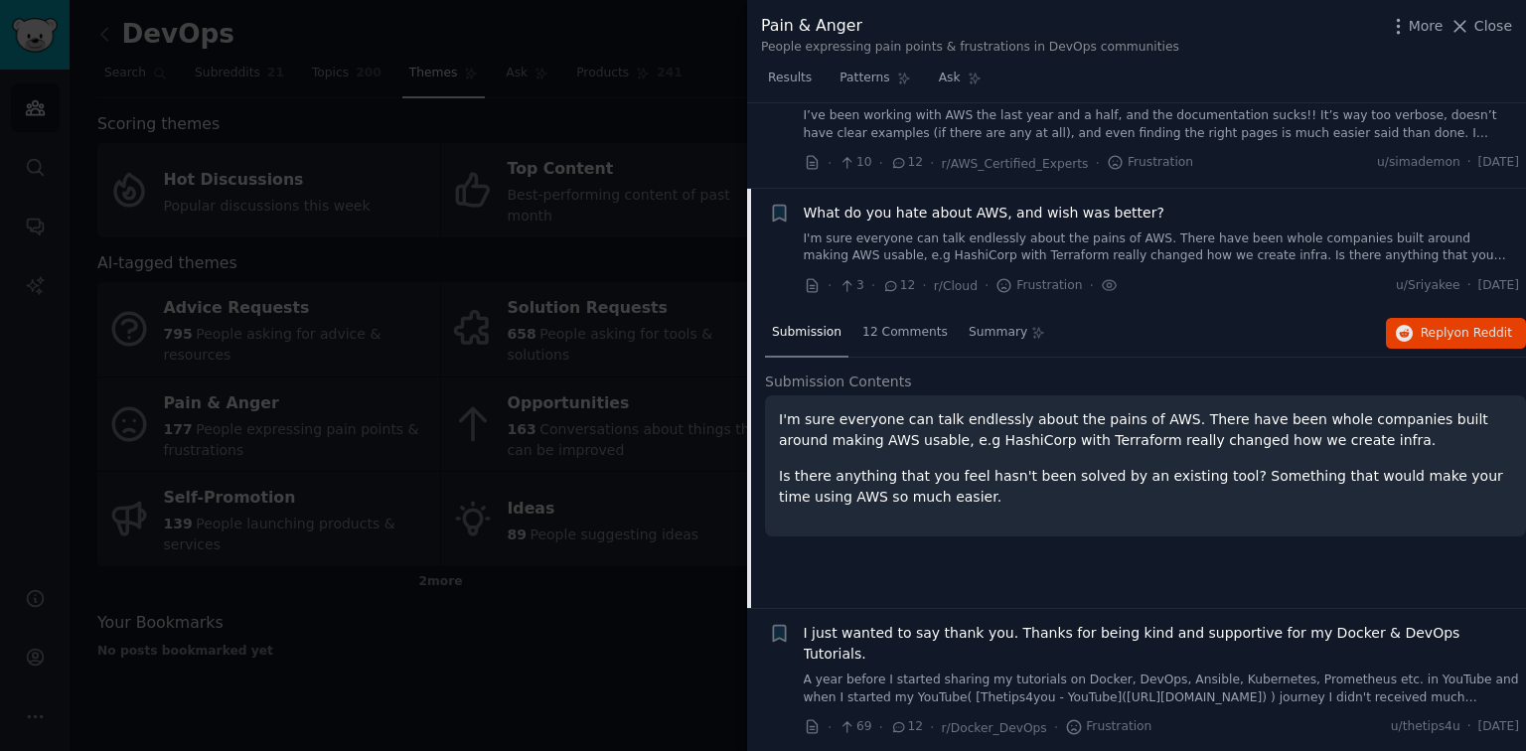
click at [1086, 230] on link "I'm sure everyone can talk endlessly about the pains of AWS. There have been wh…" at bounding box center [1162, 247] width 716 height 35
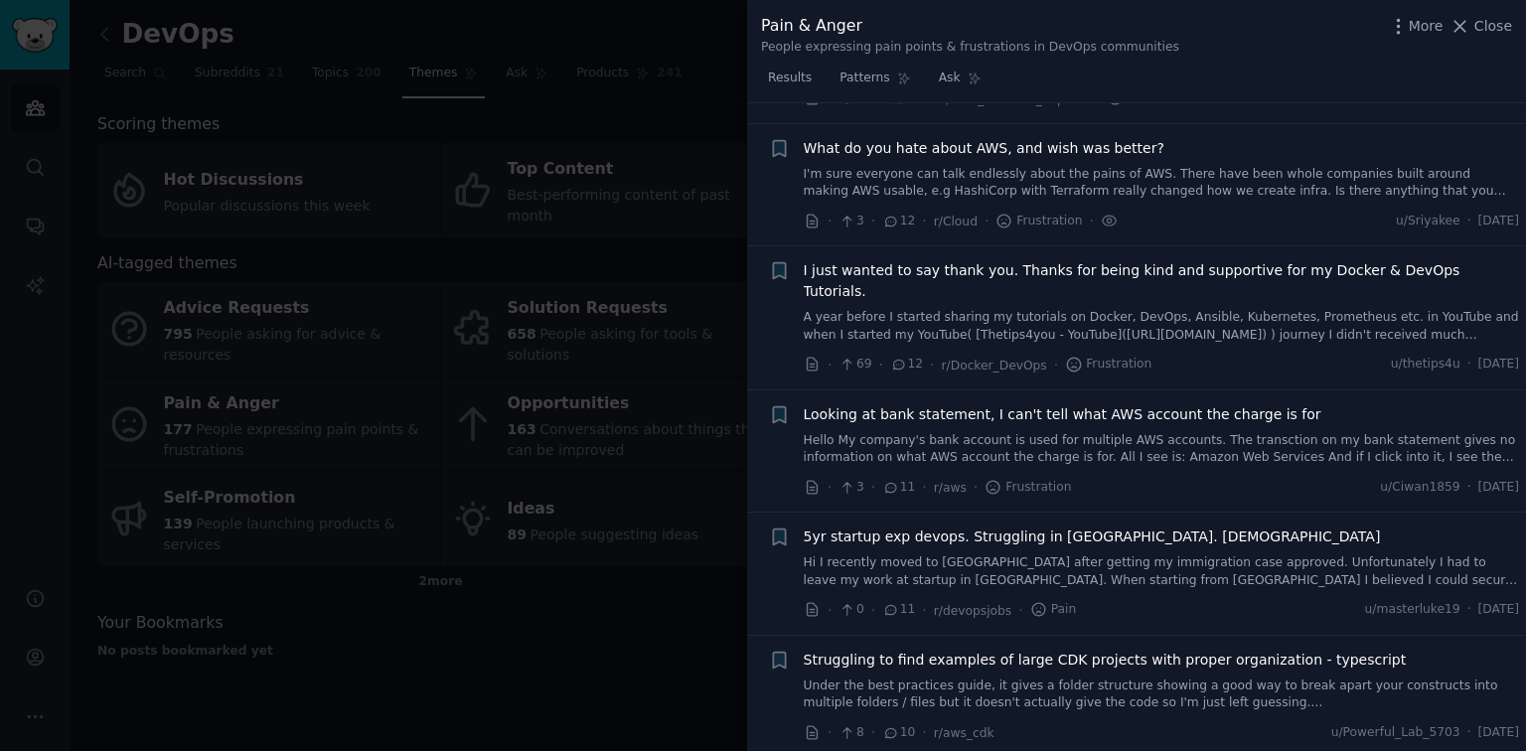
scroll to position [2988, 0]
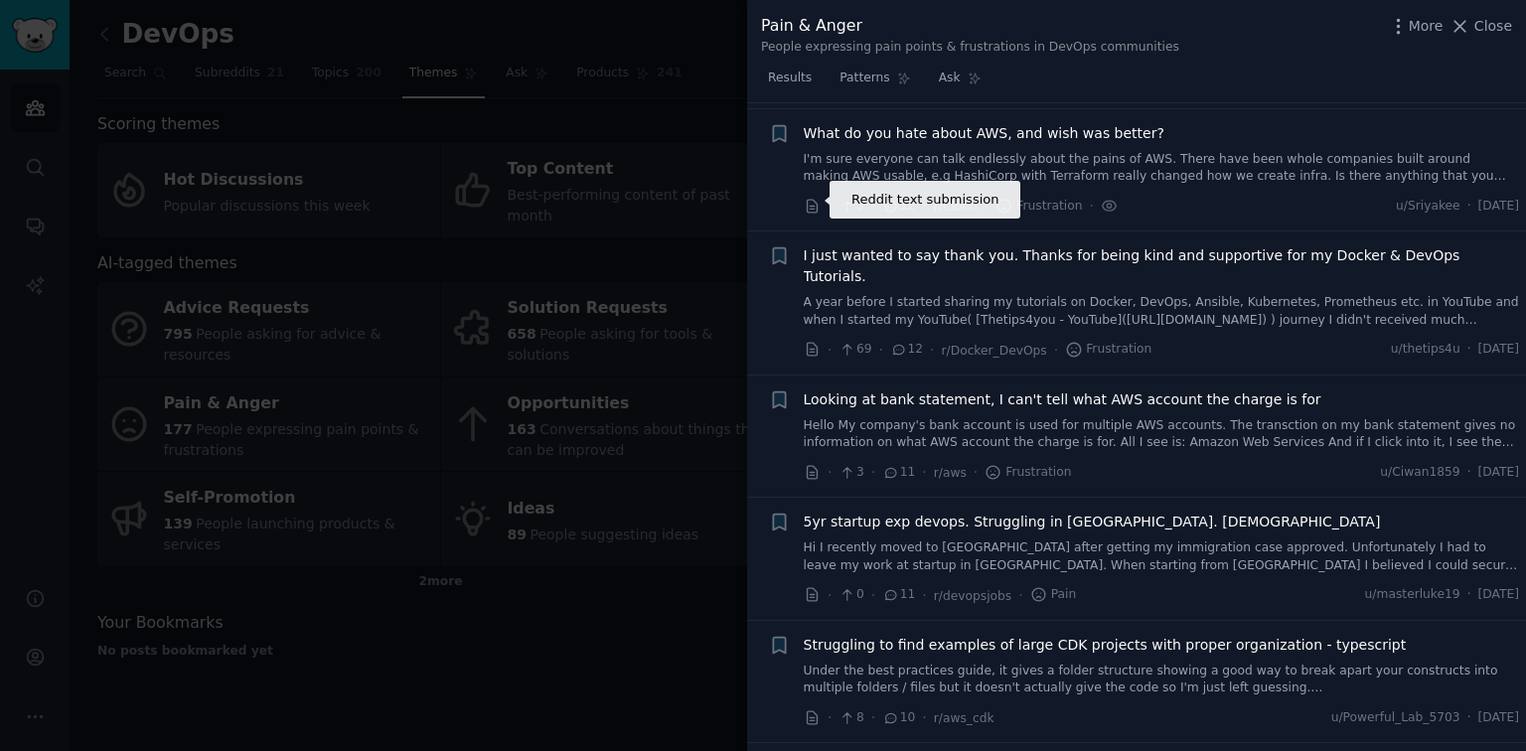
click at [814, 200] on icon at bounding box center [812, 206] width 10 height 13
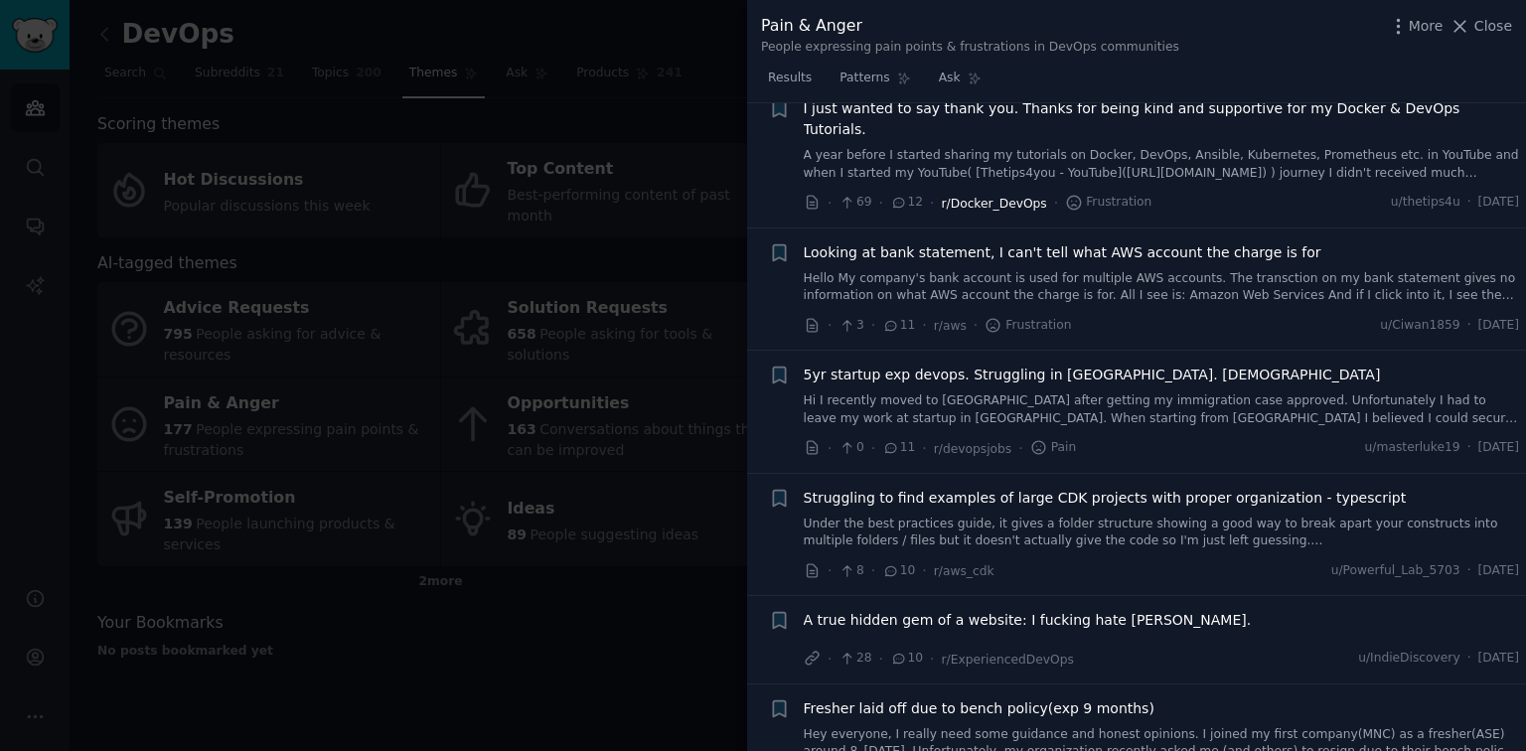
scroll to position [3147, 0]
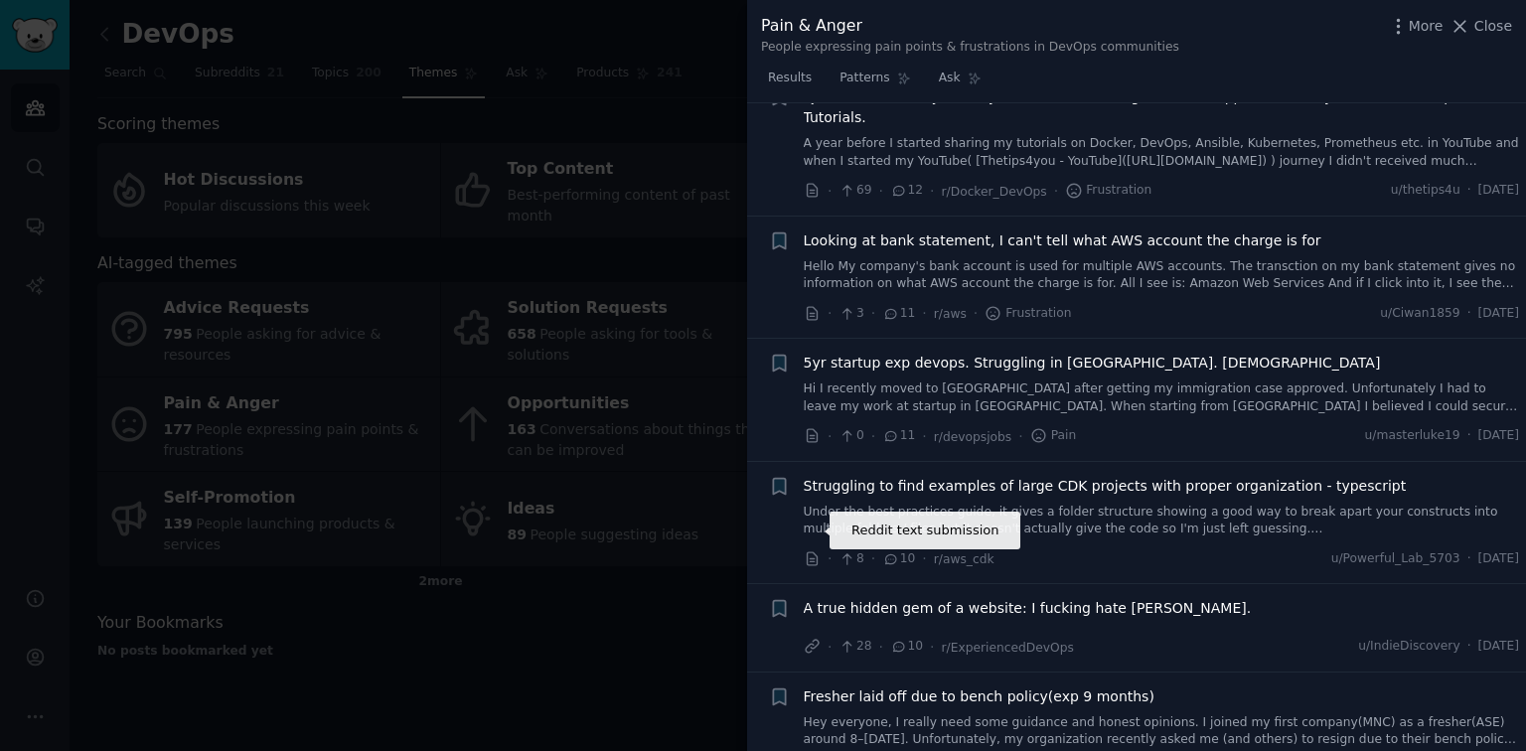
click at [815, 535] on icon at bounding box center [813, 559] width 18 height 18
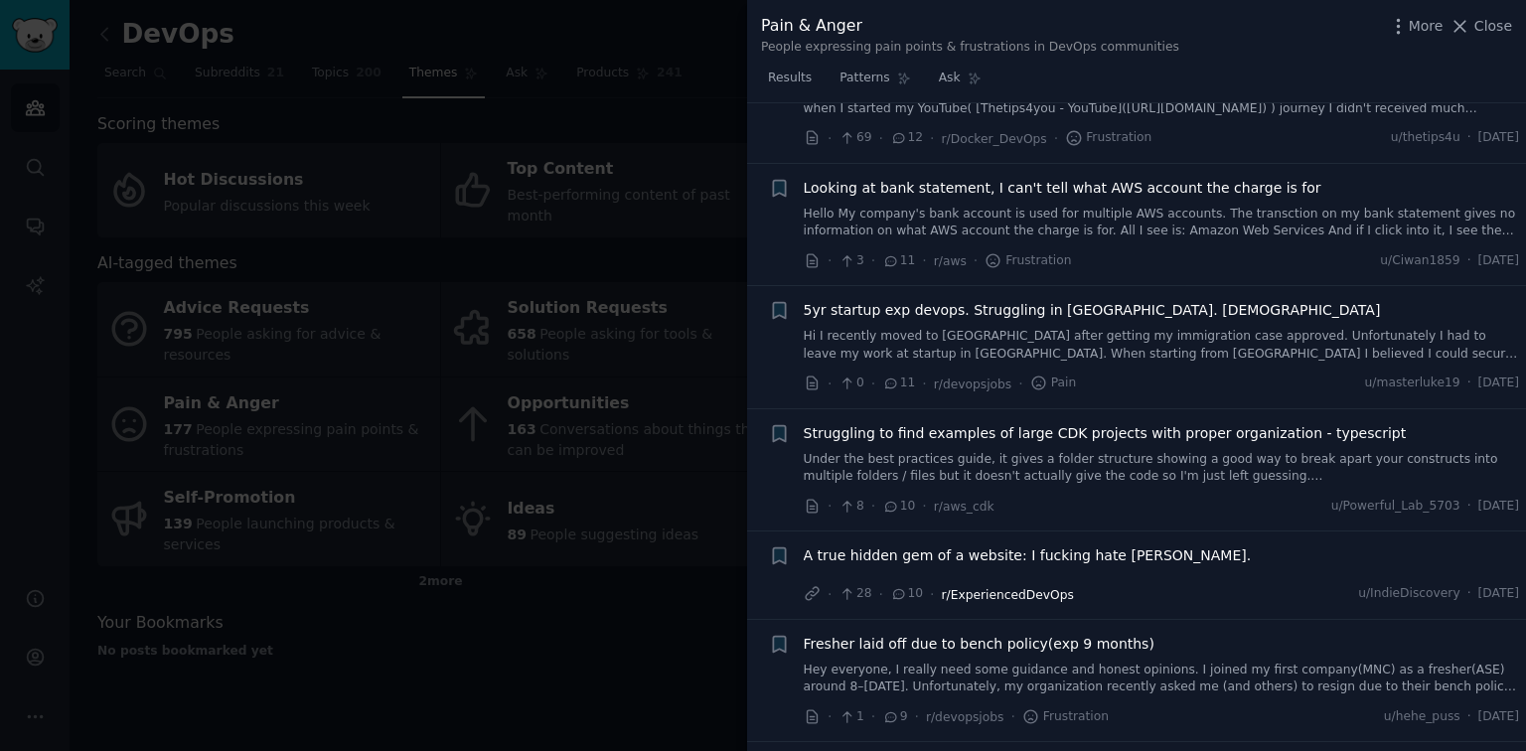
scroll to position [3306, 0]
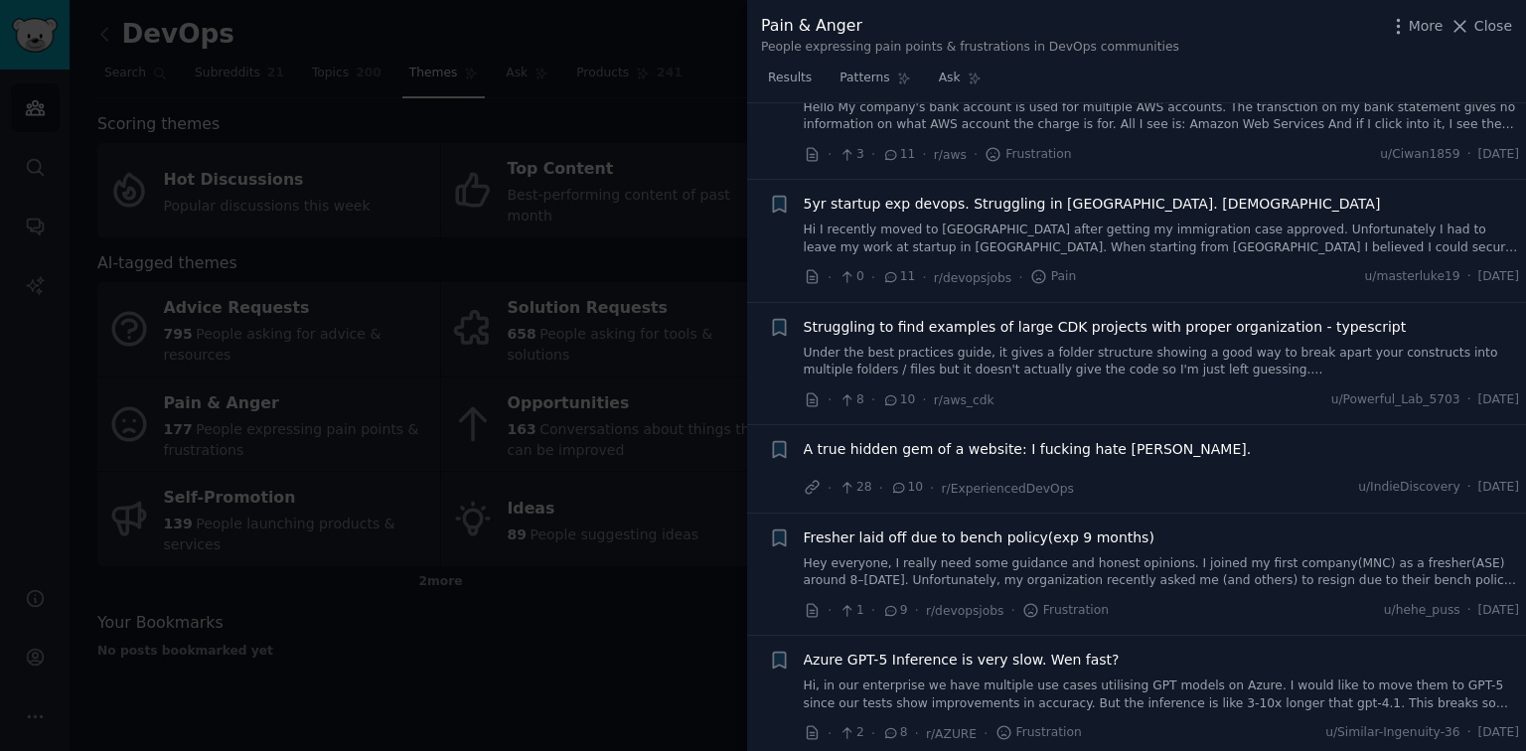
click at [1089, 439] on span "A true hidden gem of a website: I fucking hate [PERSON_NAME]." at bounding box center [1028, 449] width 448 height 21
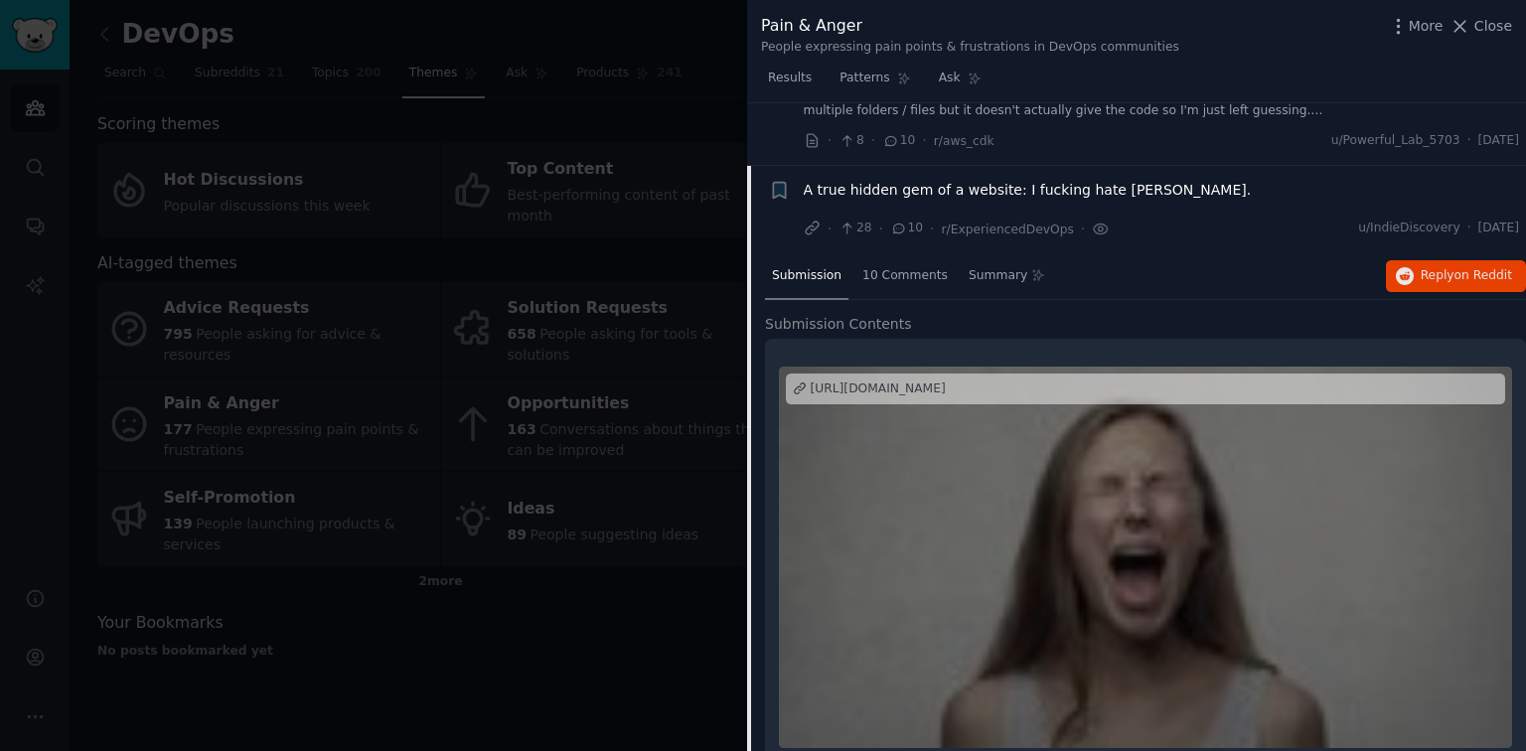
scroll to position [3521, 0]
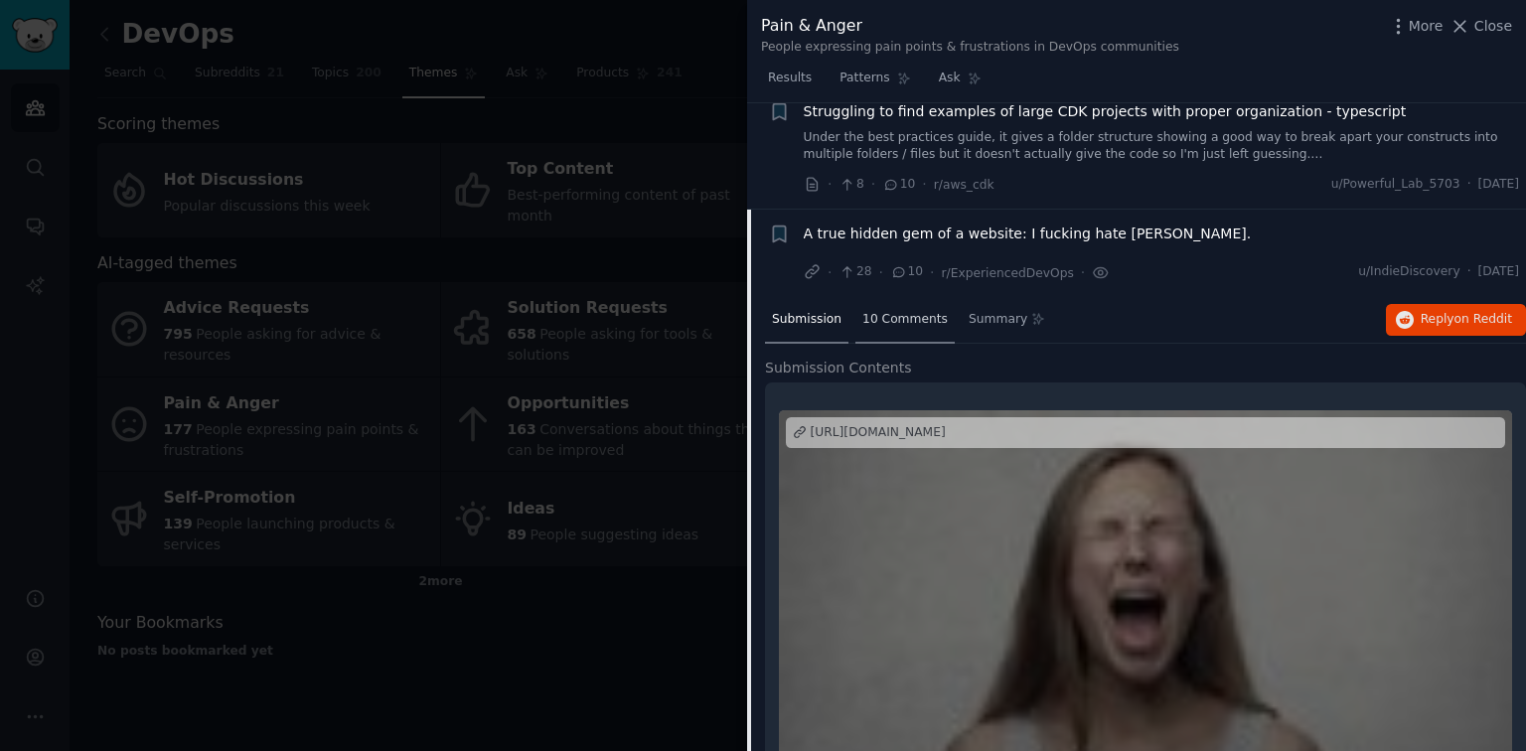
click at [879, 311] on span "10 Comments" at bounding box center [904, 320] width 85 height 18
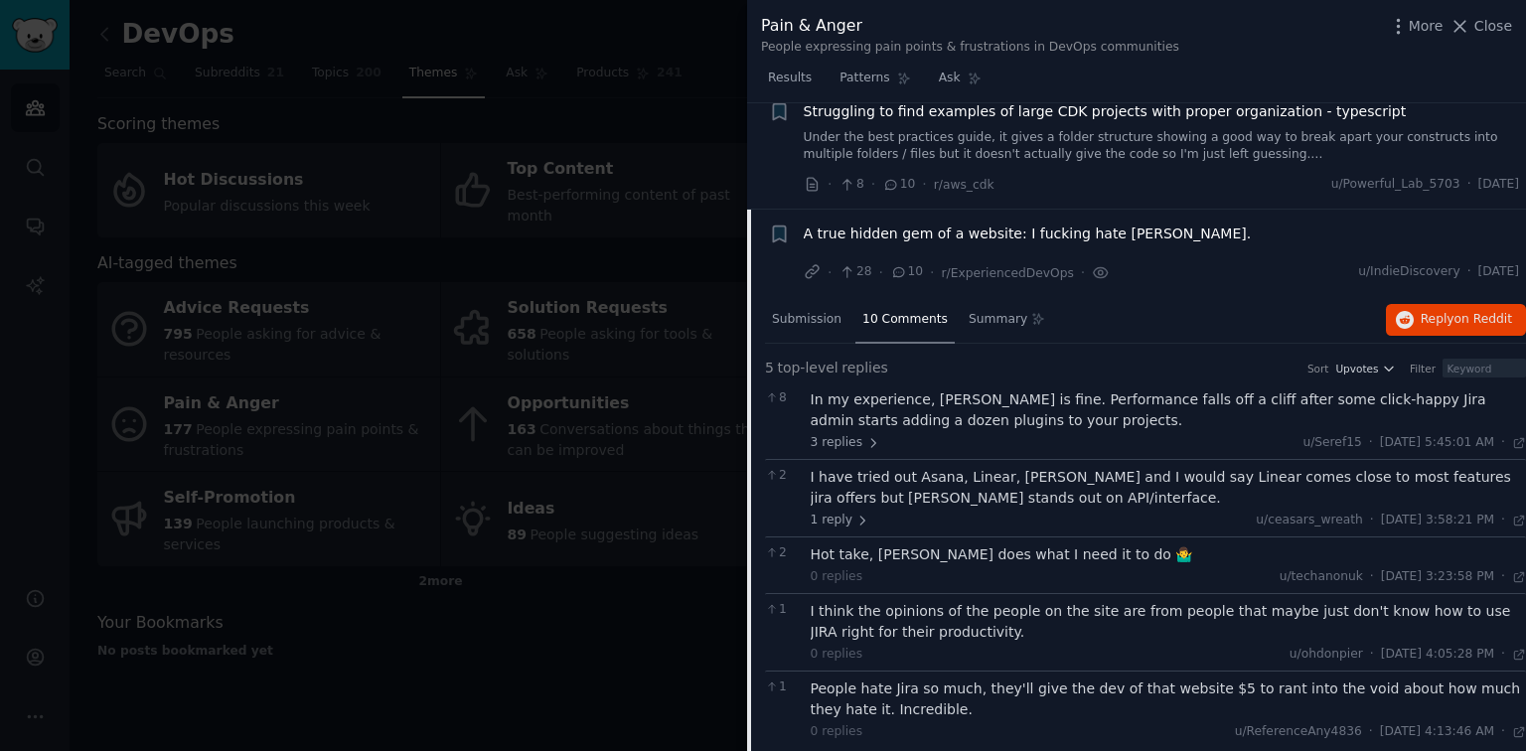
click at [1089, 223] on span "A true hidden gem of a website: I fucking hate [PERSON_NAME]." at bounding box center [1028, 233] width 448 height 21
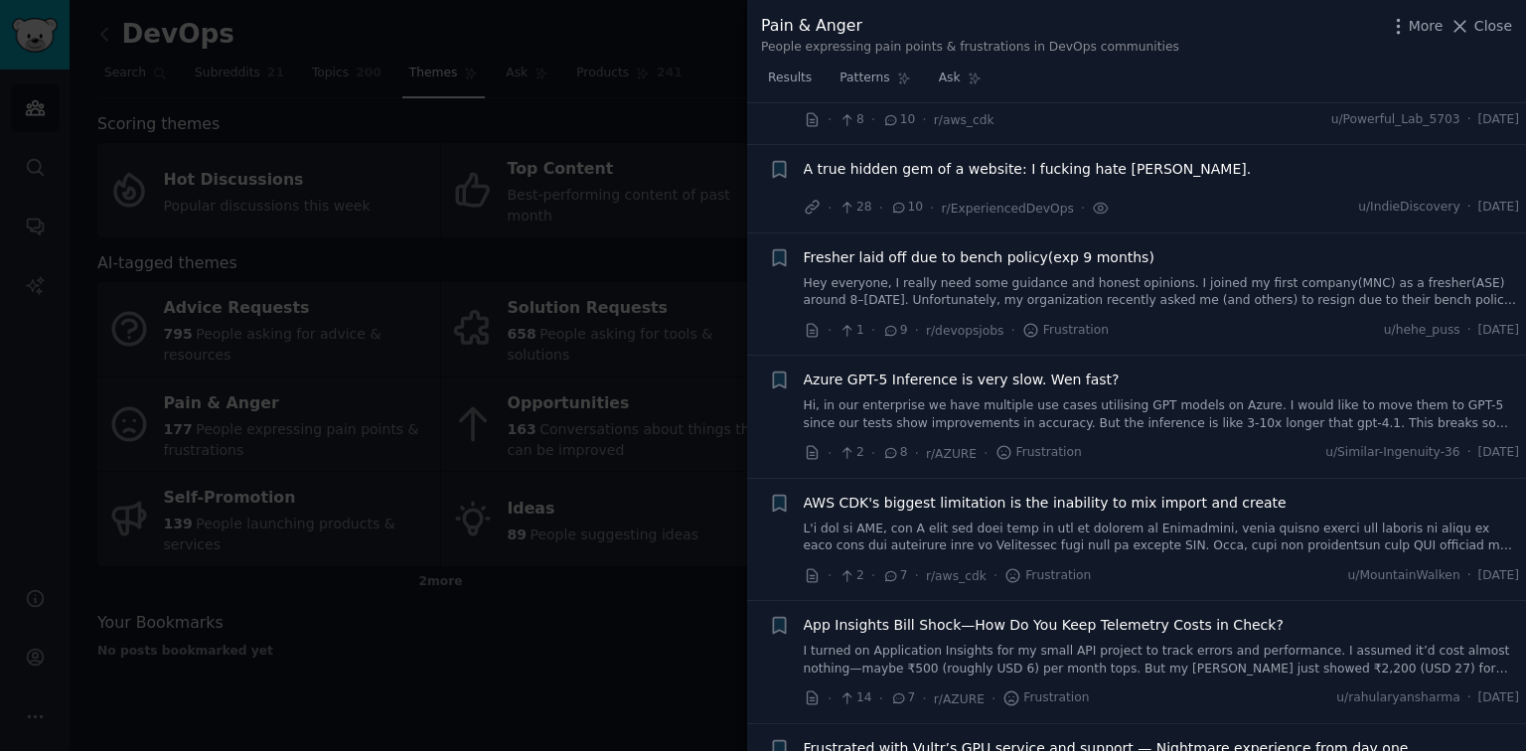
scroll to position [3601, 0]
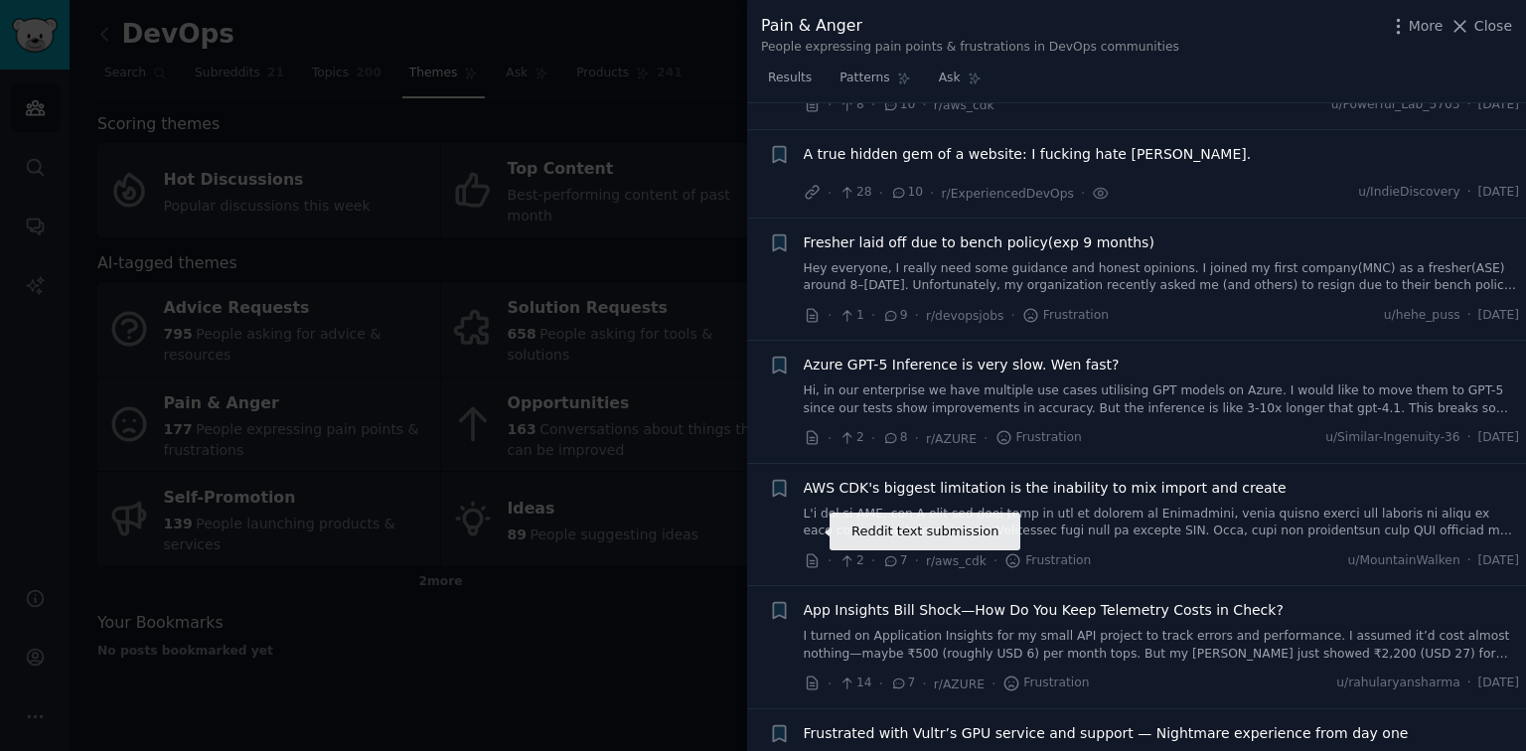
click at [814, 535] on icon at bounding box center [813, 561] width 18 height 18
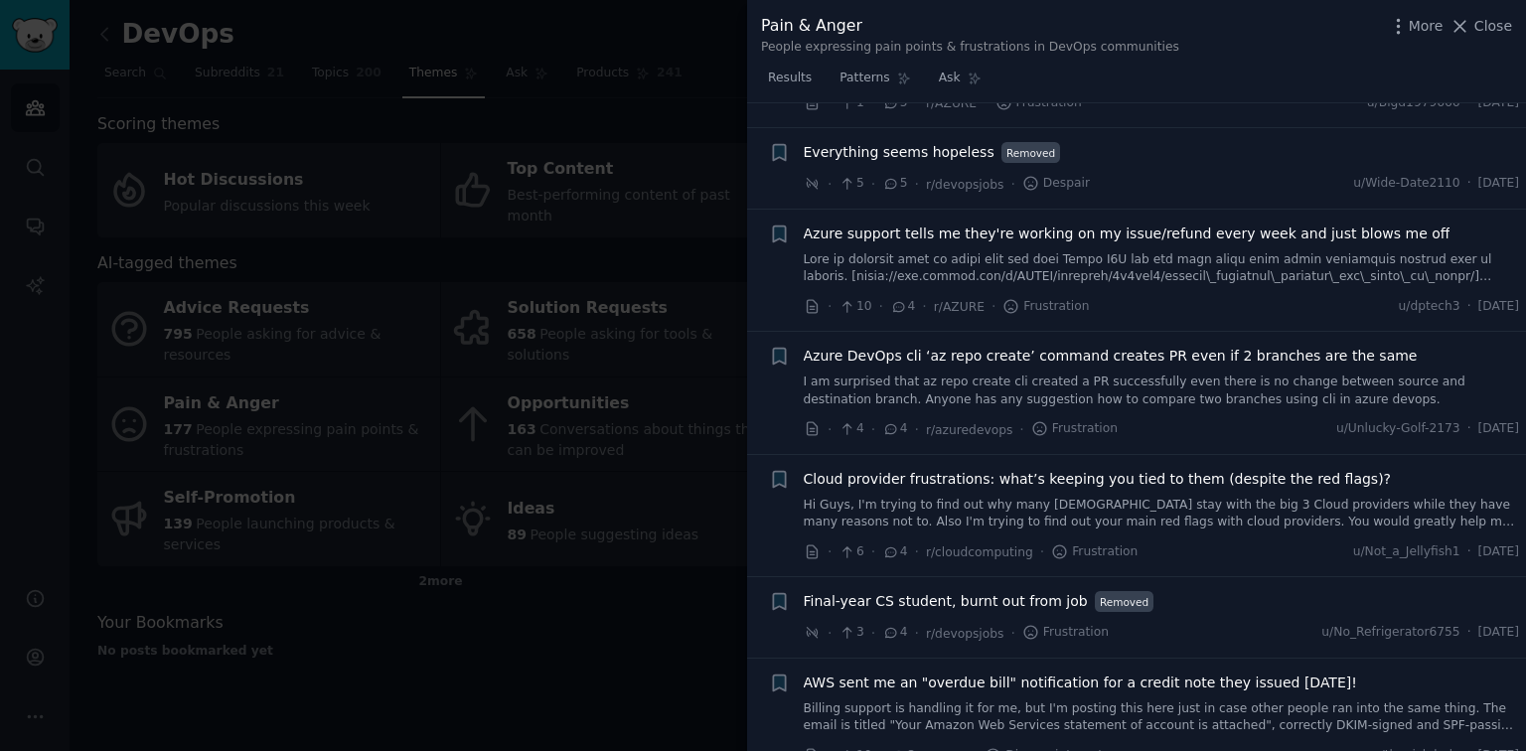
scroll to position [4793, 0]
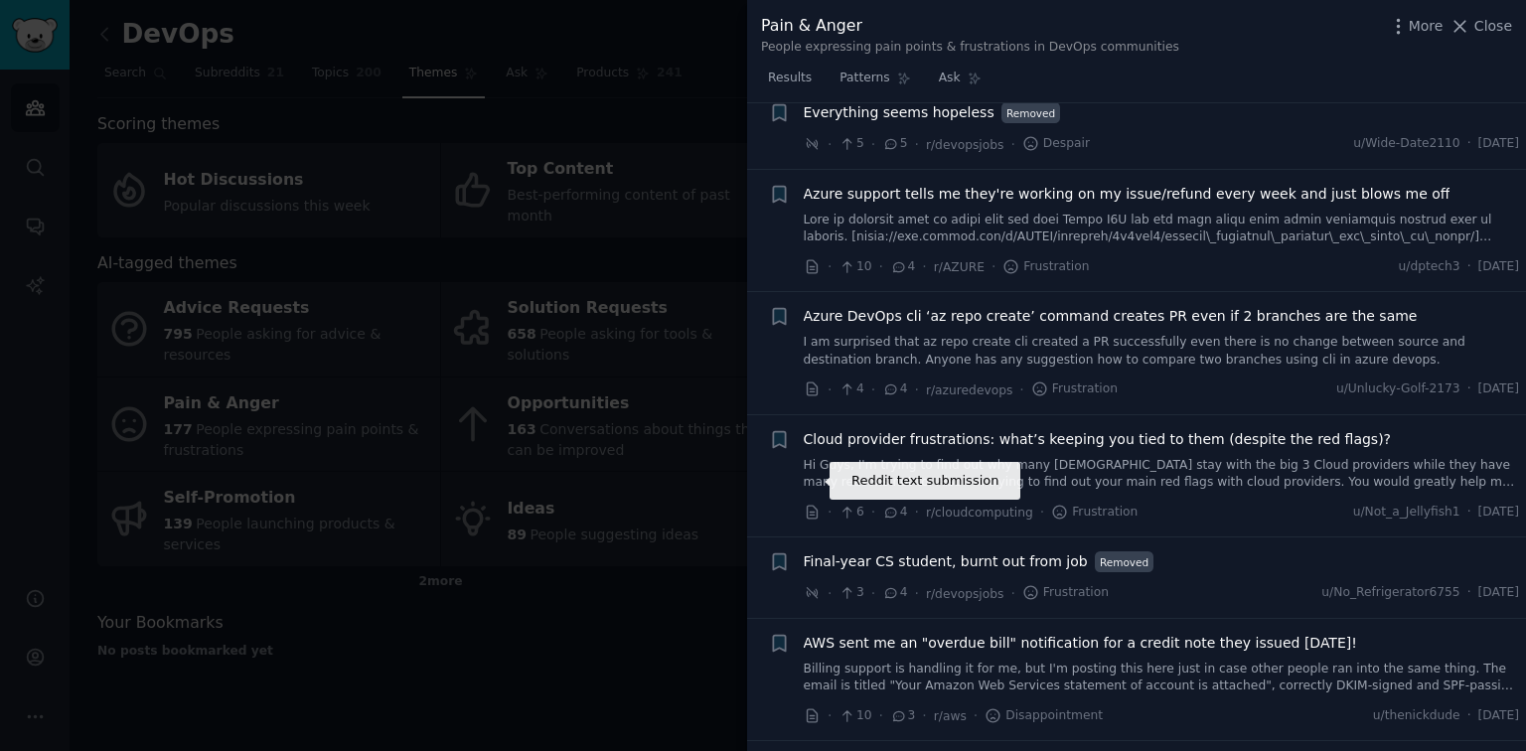
click at [808, 504] on icon at bounding box center [813, 513] width 18 height 18
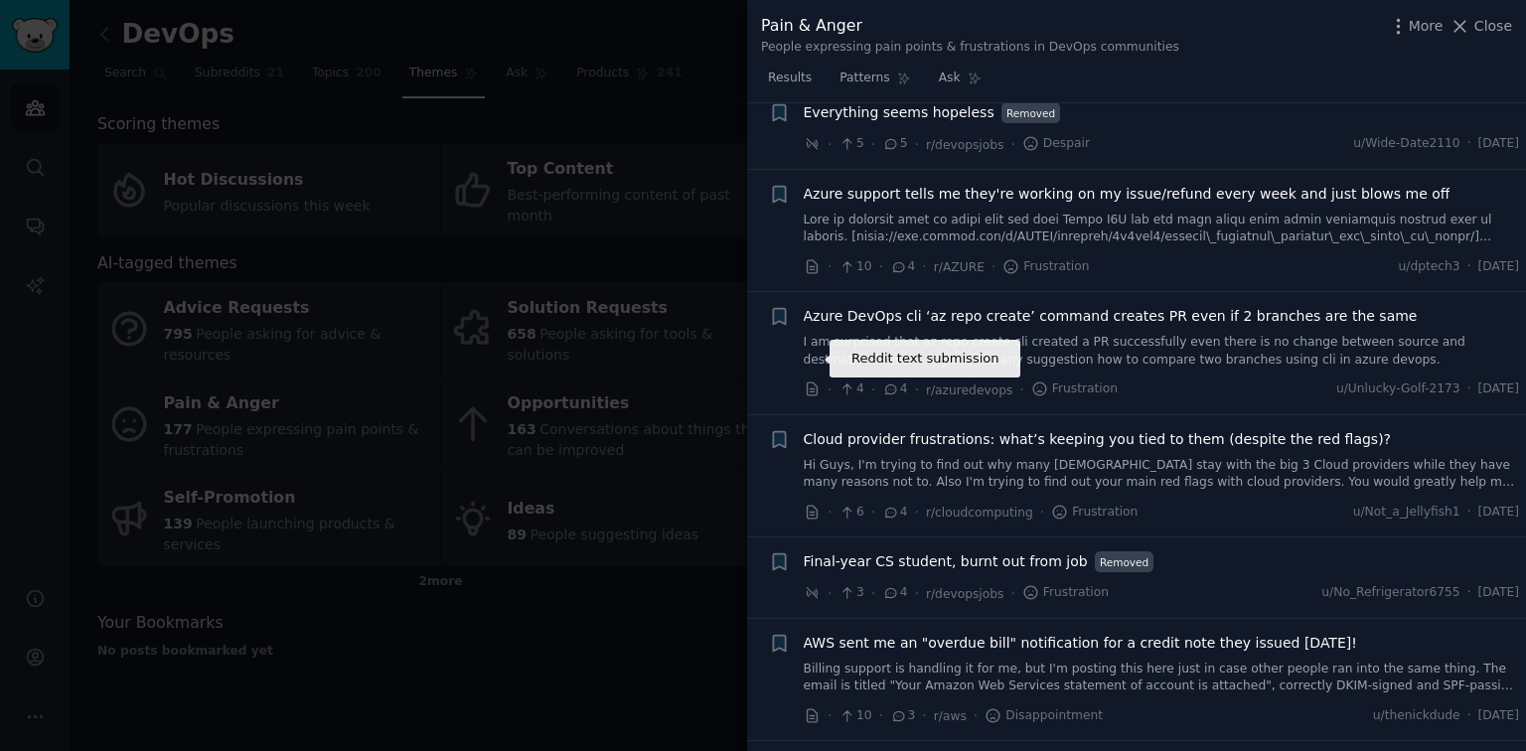
click at [807, 382] on icon at bounding box center [812, 388] width 10 height 13
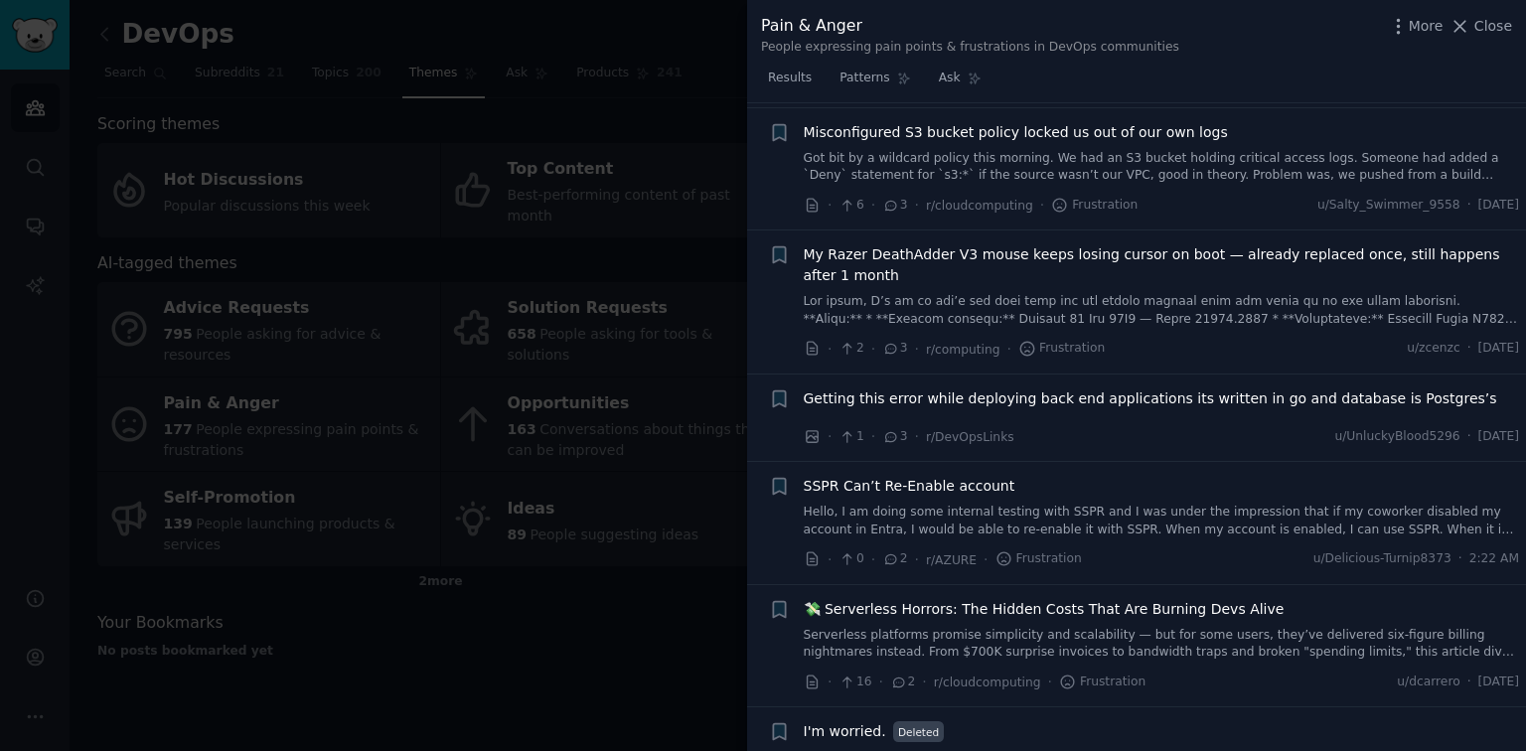
scroll to position [6541, 0]
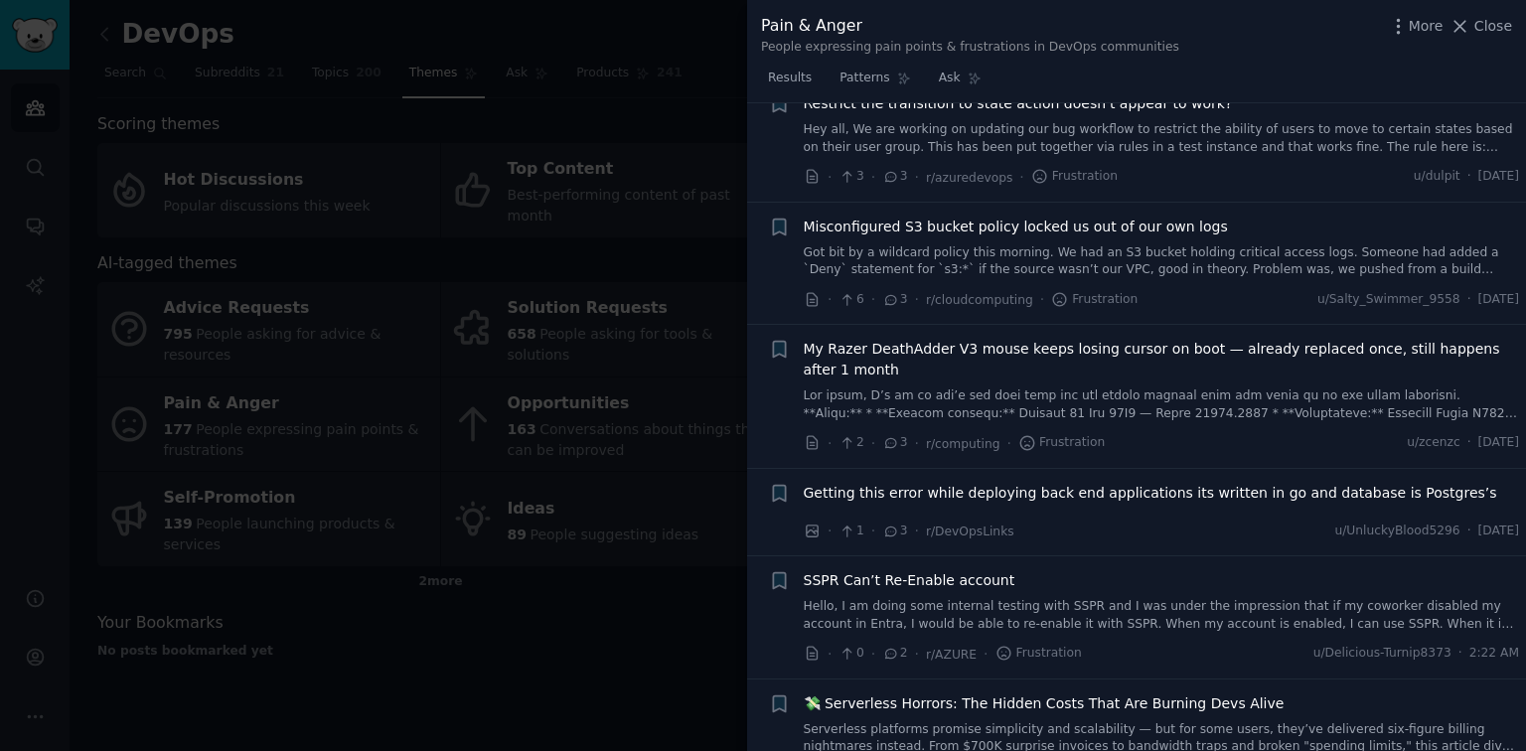
click at [1073, 244] on link "Got bit by a wildcard policy this morning. We had an S3 bucket holding critical…" at bounding box center [1162, 261] width 716 height 35
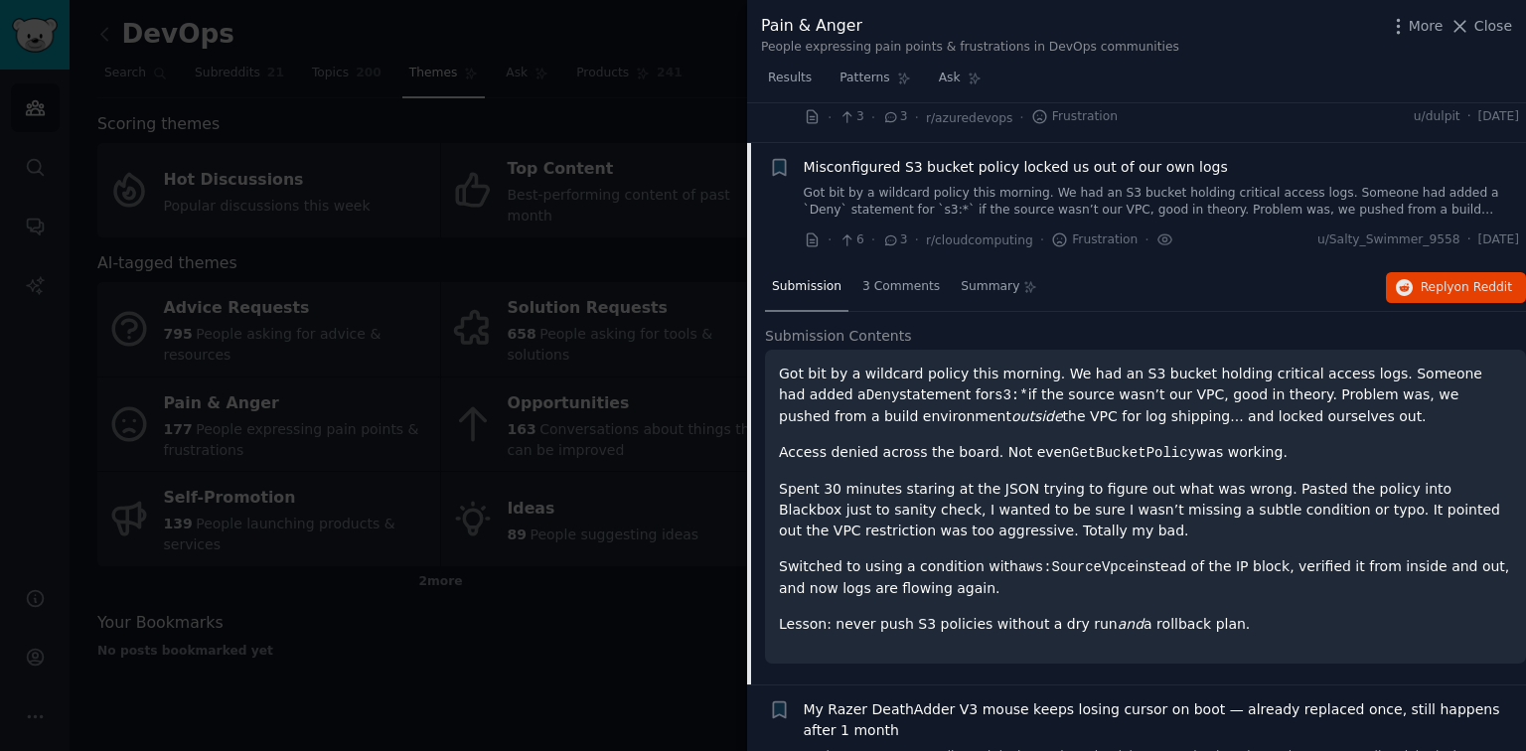
scroll to position [6607, 0]
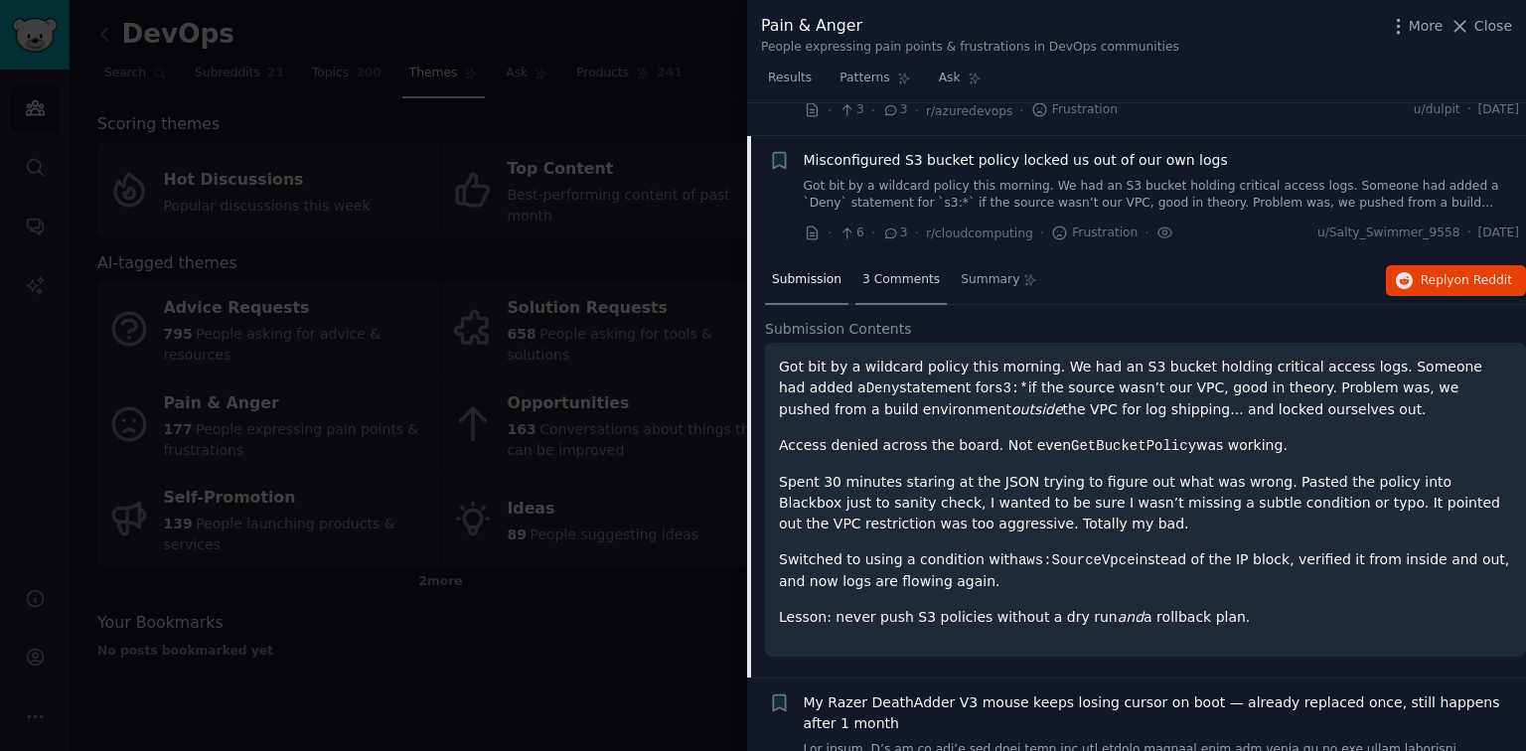
click at [876, 271] on span "3 Comments" at bounding box center [900, 280] width 77 height 18
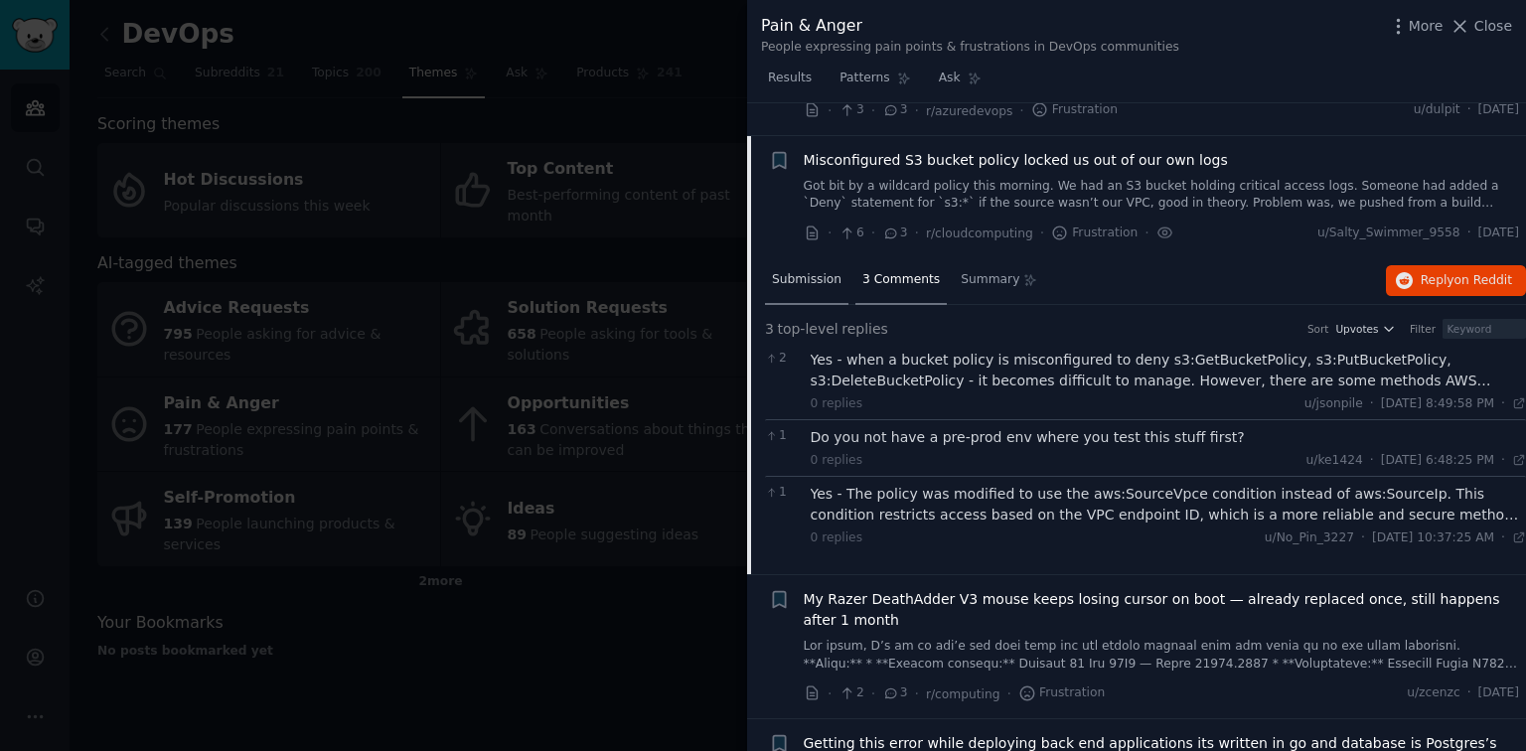
click at [811, 271] on span "Submission" at bounding box center [807, 280] width 70 height 18
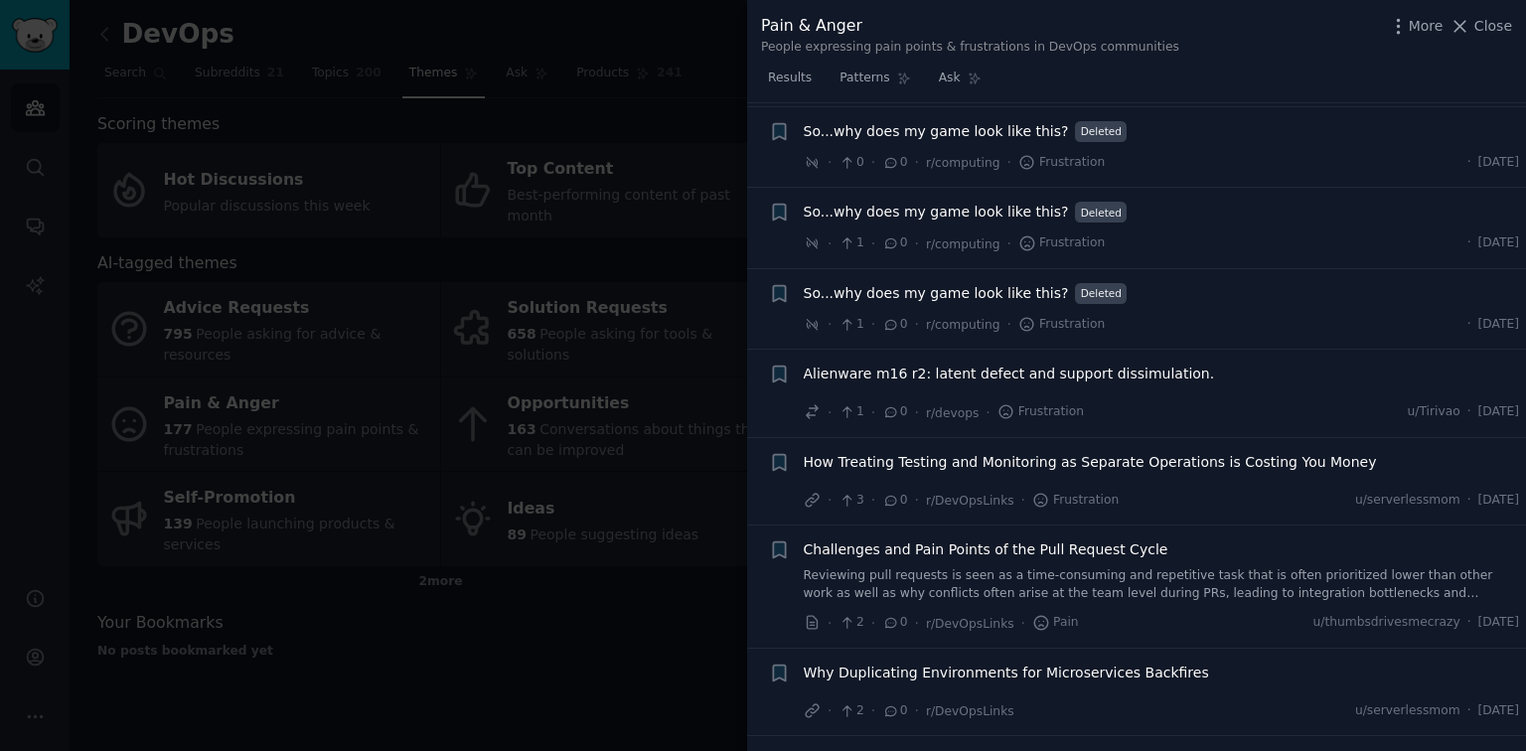
scroll to position [10660, 0]
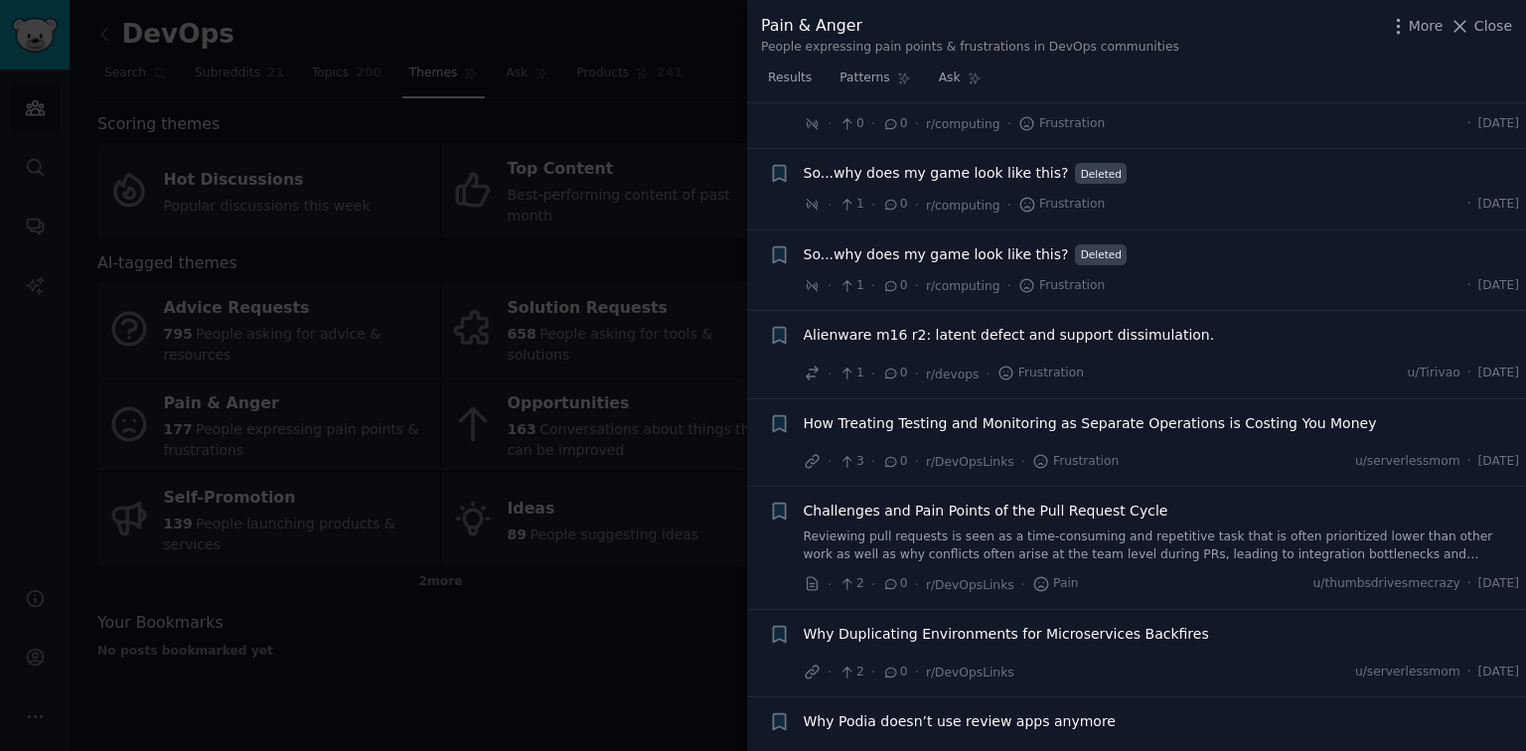
click at [1013, 528] on link "Reviewing pull requests is seen as a time-consuming and repetitive task that is…" at bounding box center [1162, 545] width 716 height 35
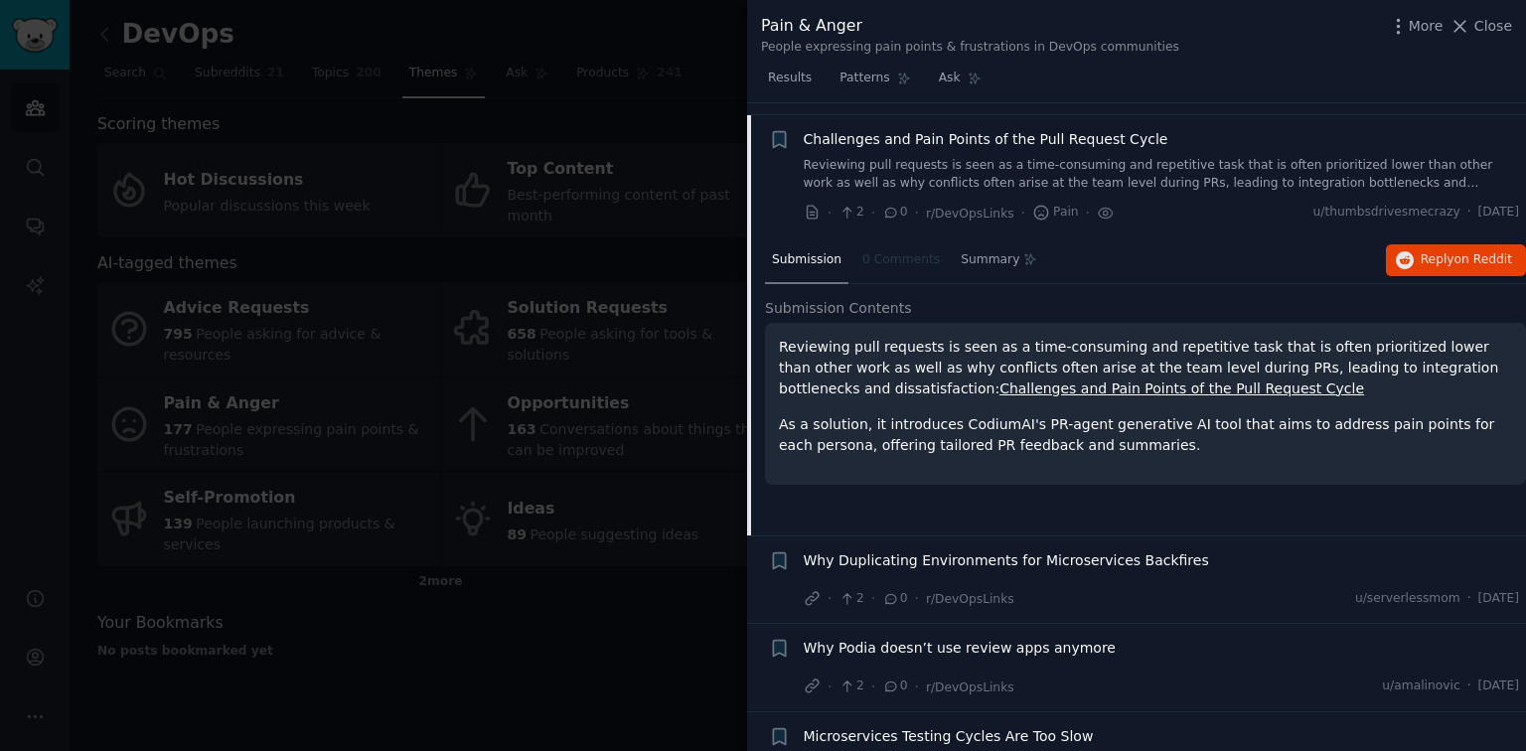
scroll to position [10780, 0]
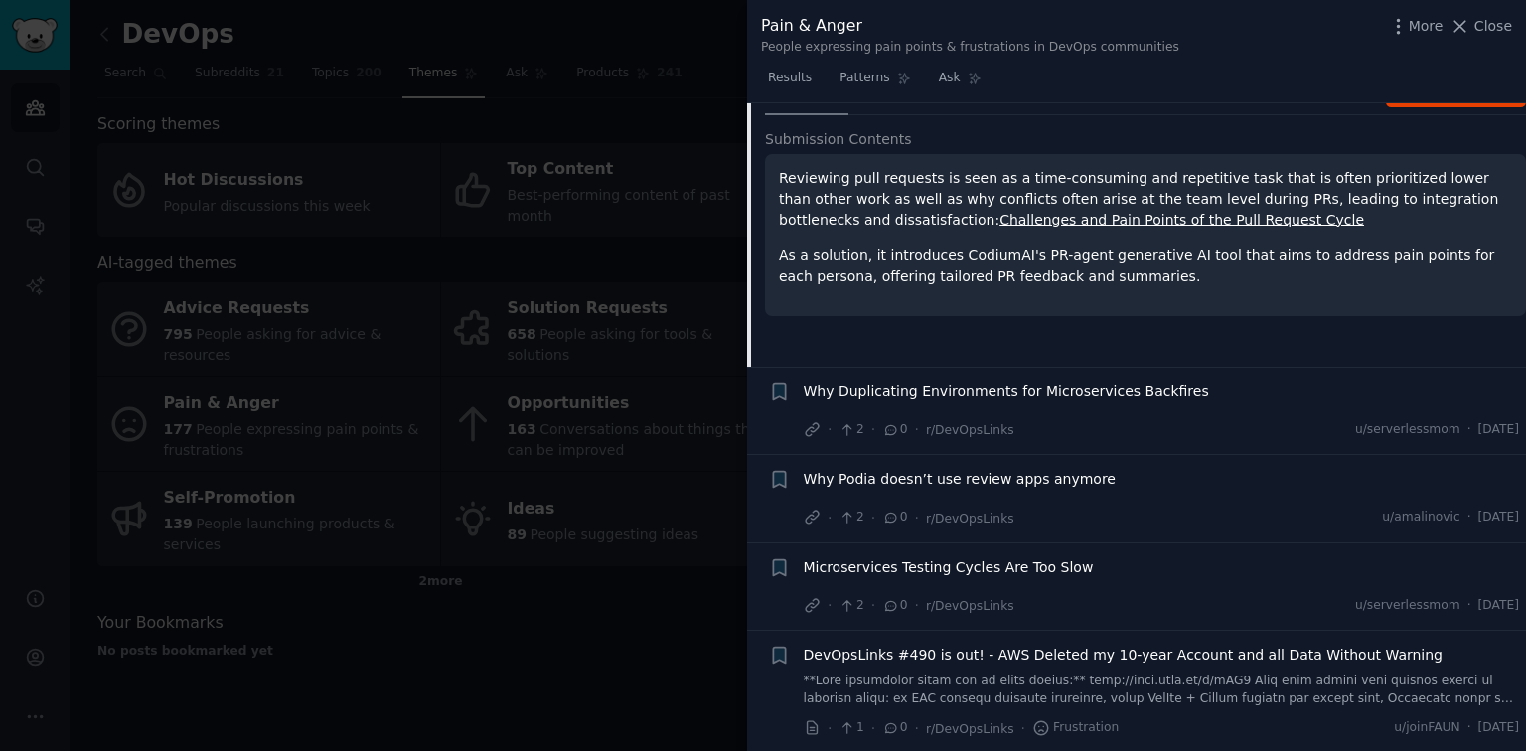
click at [701, 535] on div at bounding box center [763, 375] width 1526 height 751
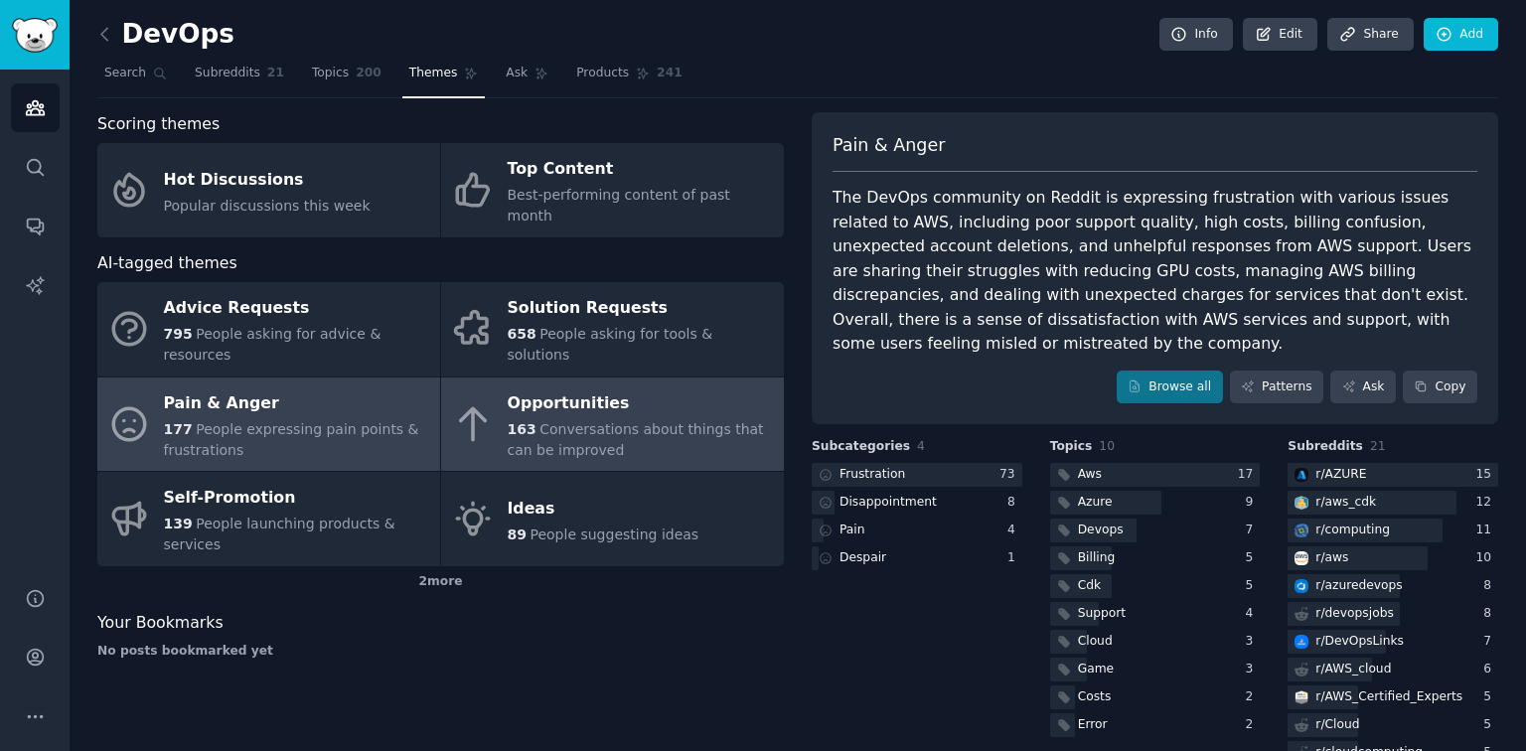
click at [704, 419] on div "163 Conversations about things that can be improved" at bounding box center [641, 440] width 266 height 42
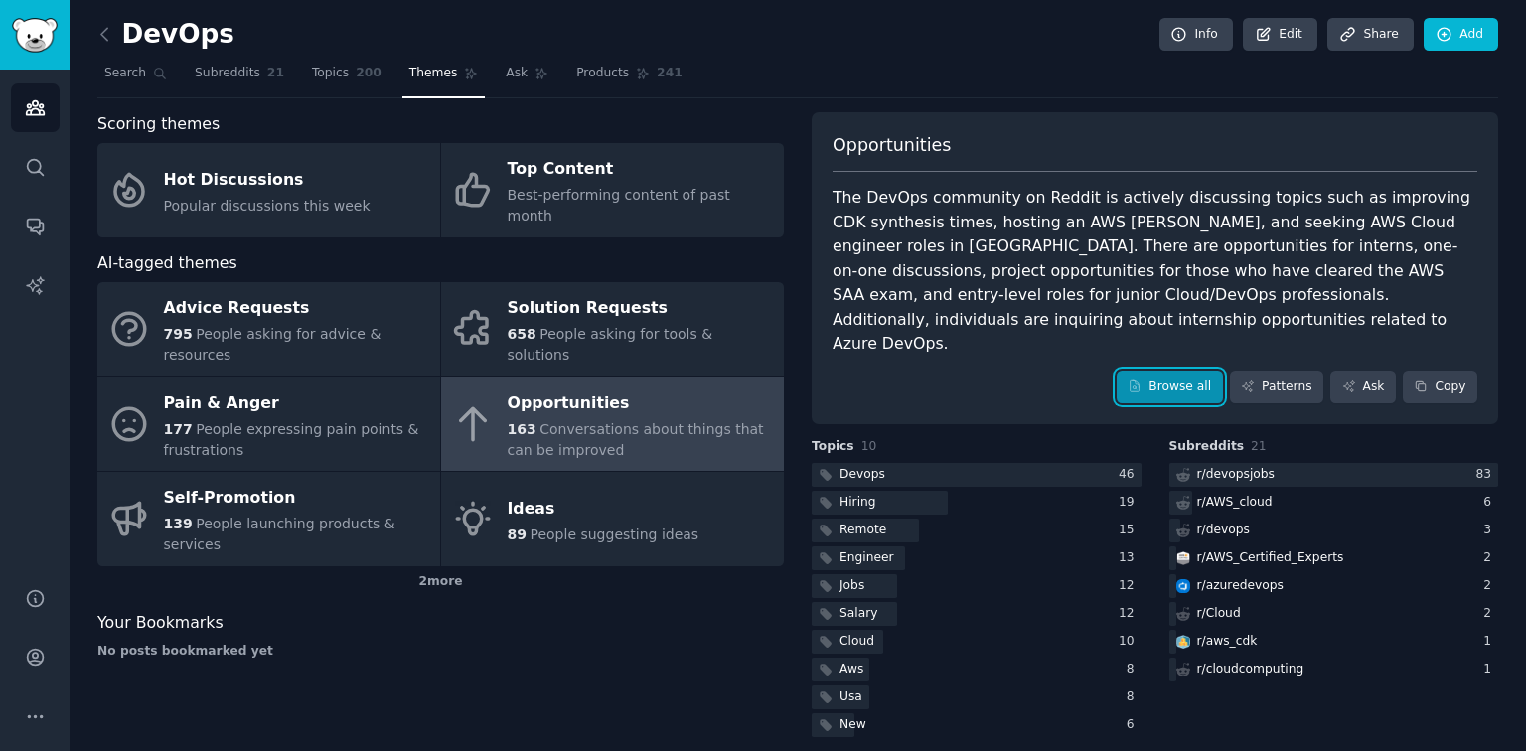
click at [1089, 370] on link "Browse all" at bounding box center [1169, 387] width 106 height 34
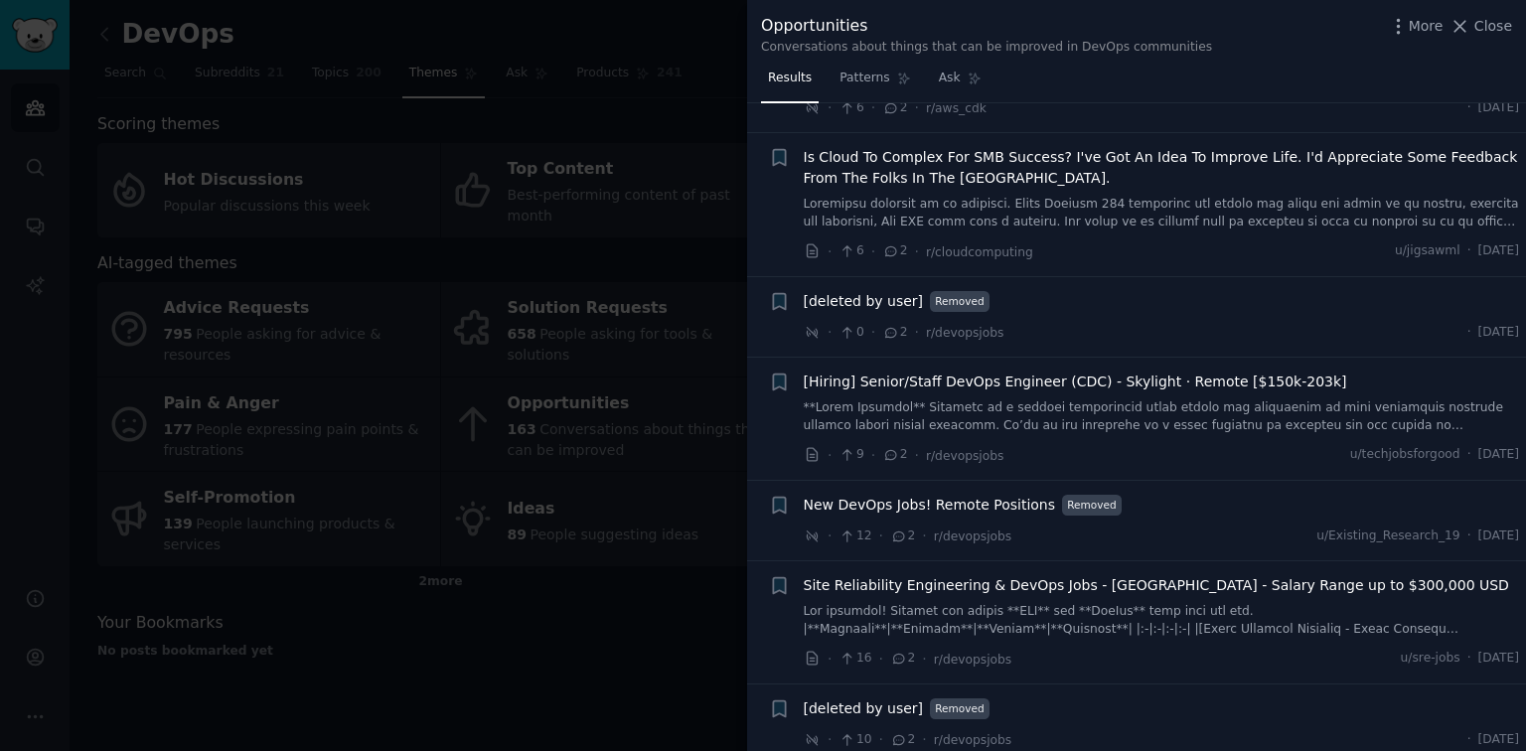
scroll to position [5404, 0]
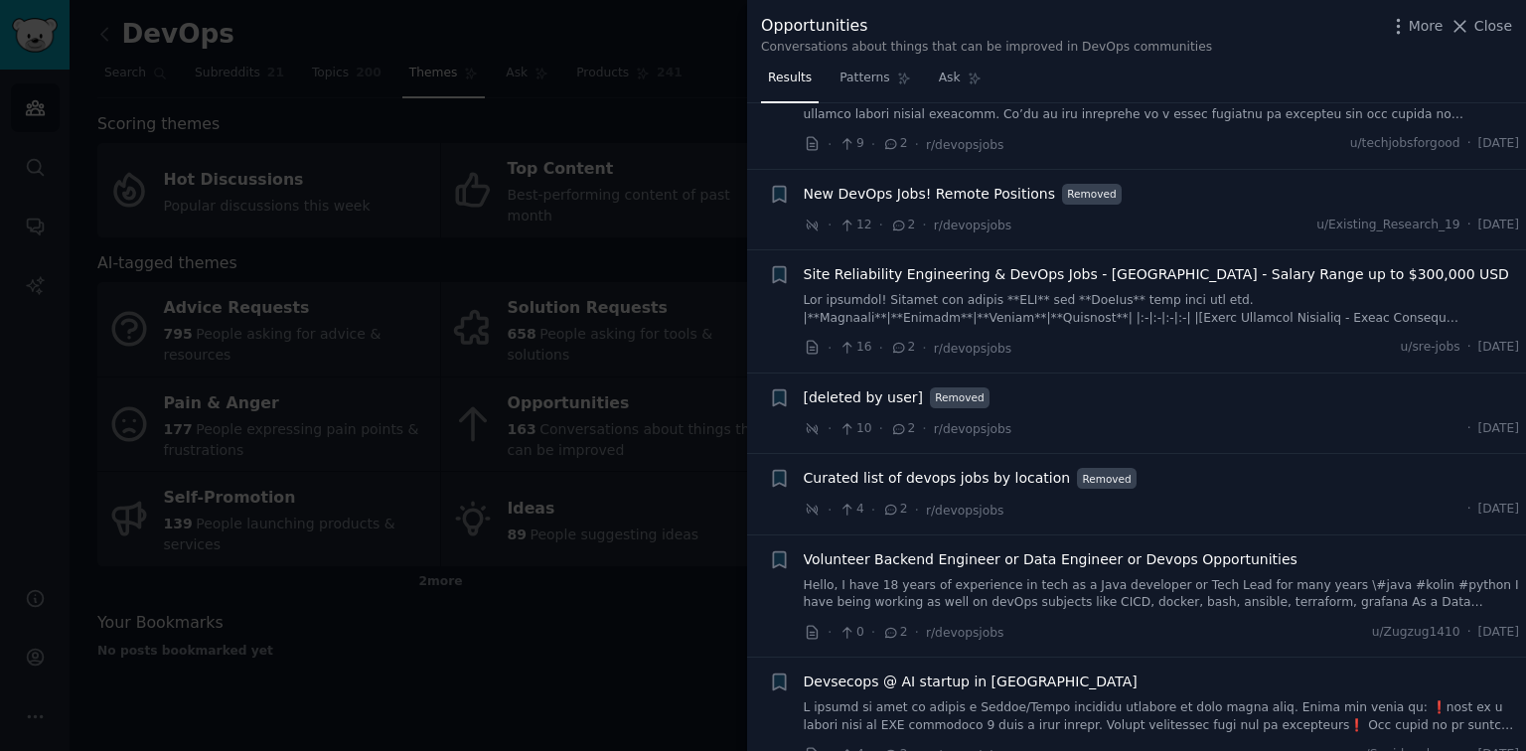
click at [649, 535] on div at bounding box center [763, 375] width 1526 height 751
